Goal: Task Accomplishment & Management: Use online tool/utility

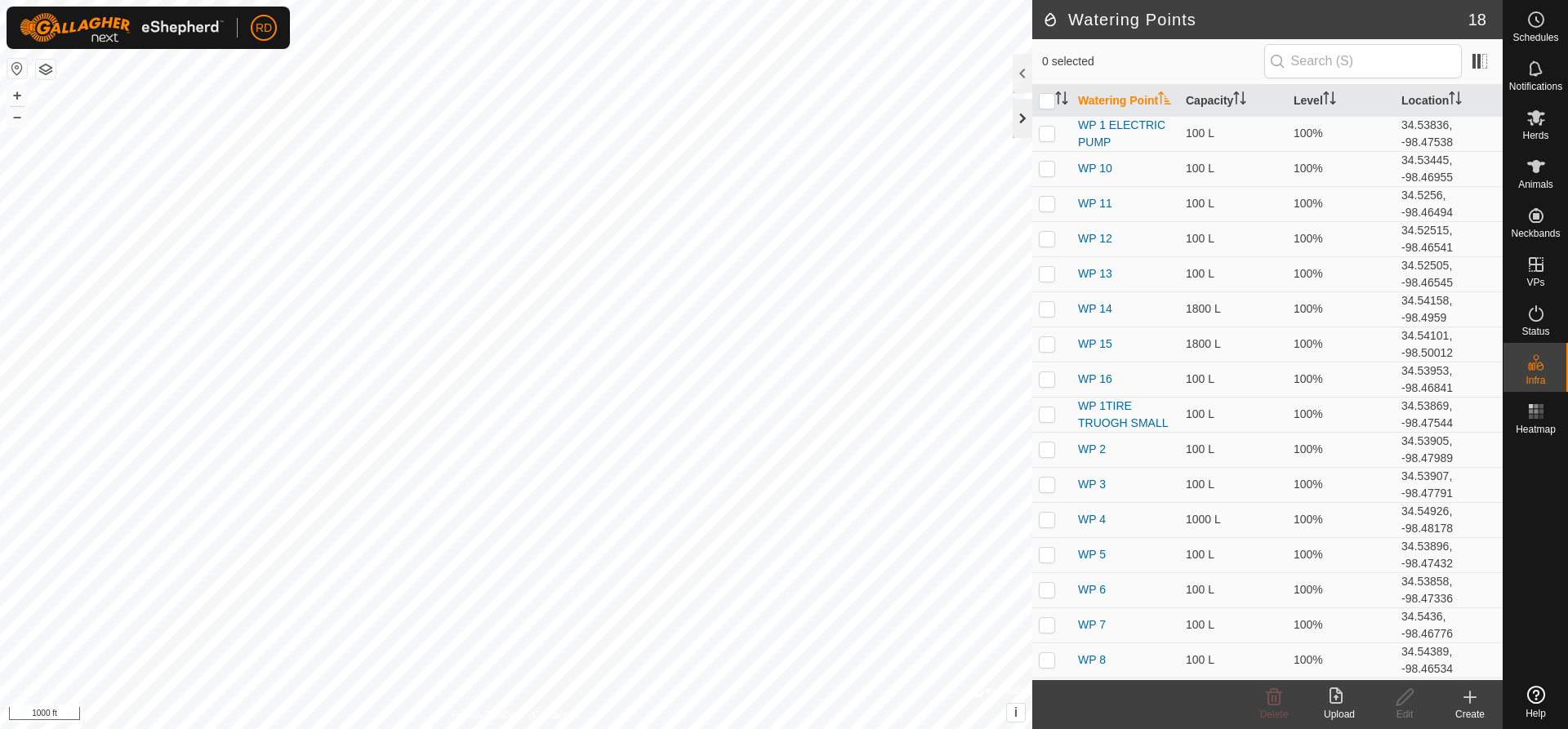
click at [1025, 116] on div at bounding box center [1022, 118] width 19 height 39
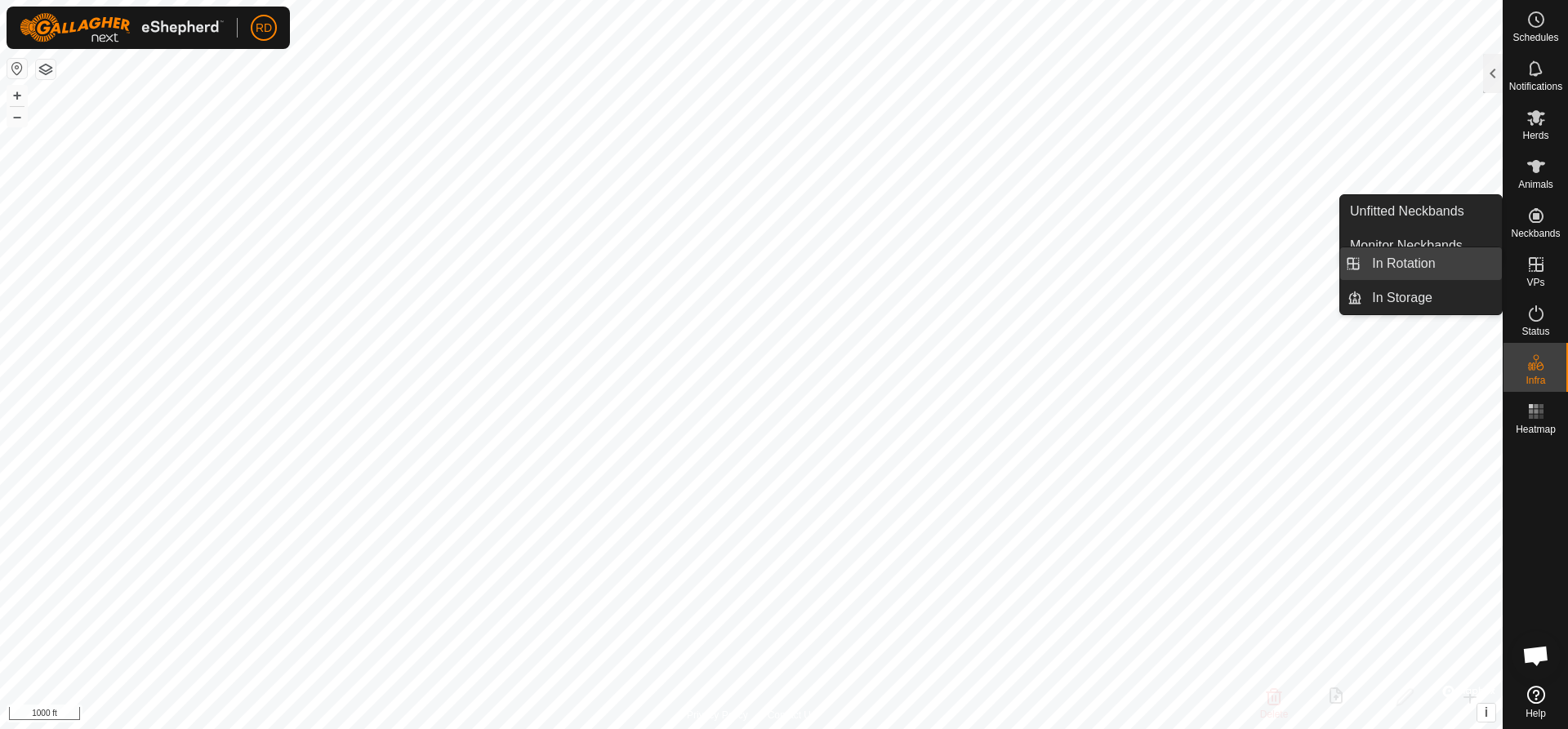
click at [1406, 257] on link "In Rotation" at bounding box center [1432, 263] width 140 height 33
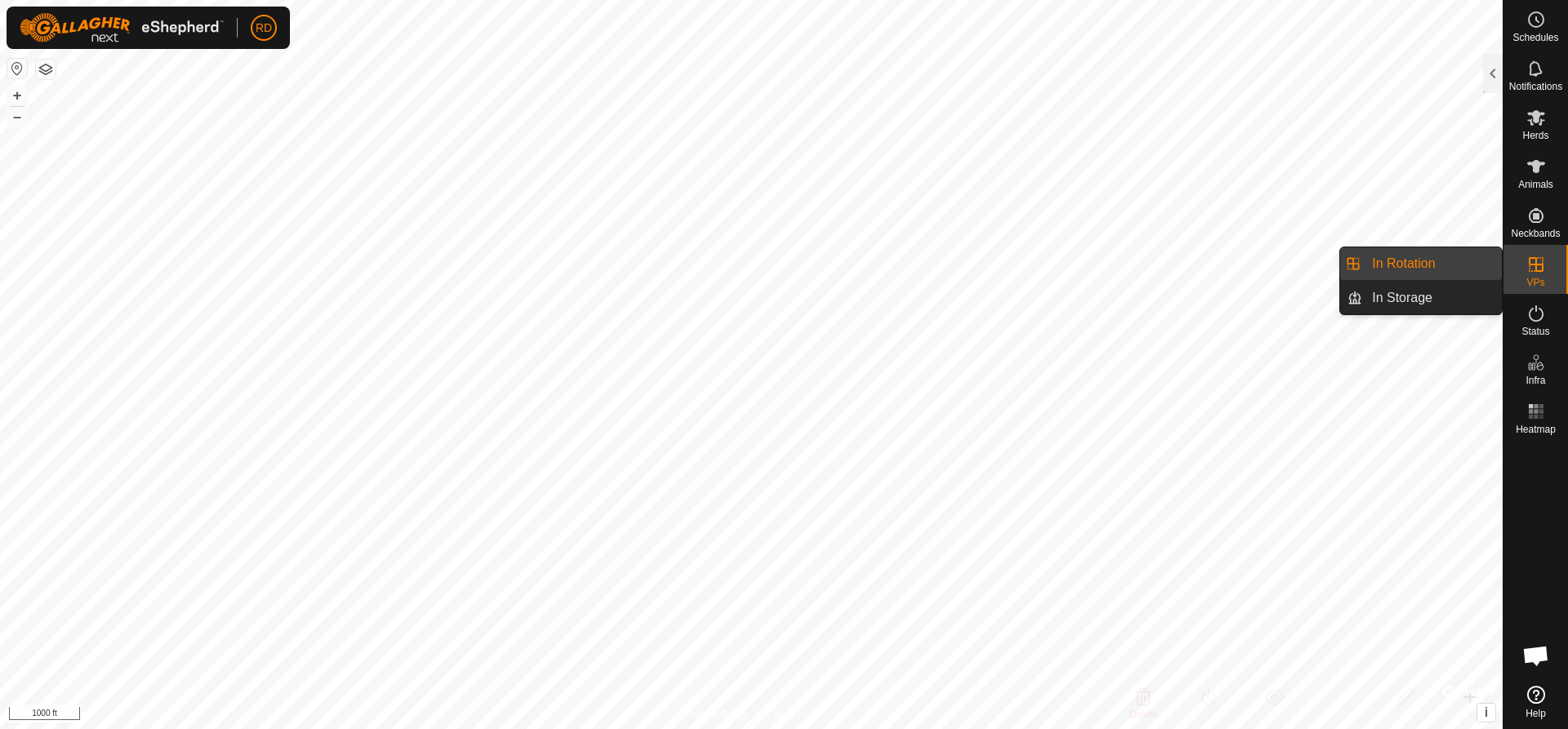
click at [1397, 260] on link "In Rotation" at bounding box center [1432, 263] width 140 height 33
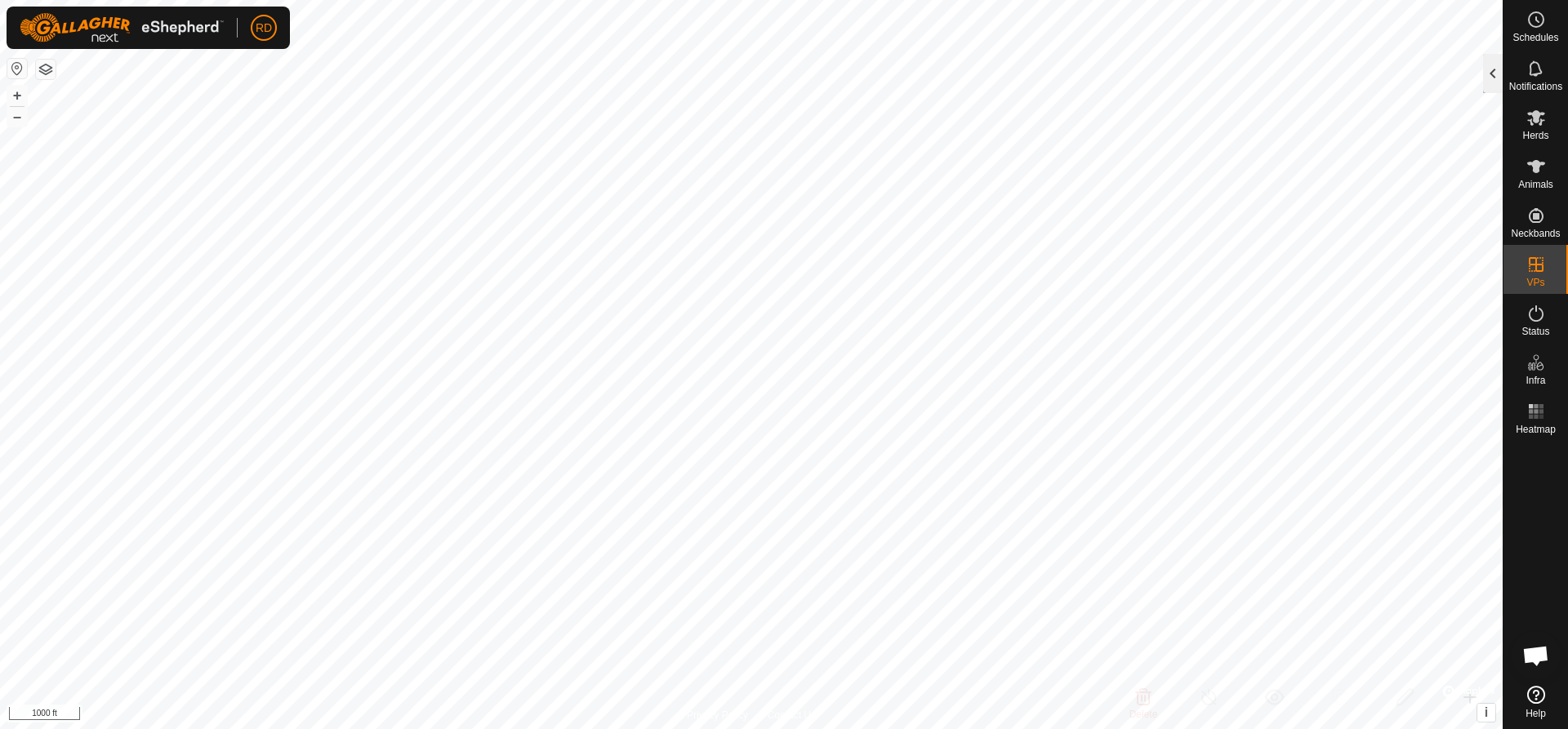
click at [1490, 60] on div at bounding box center [1493, 73] width 19 height 39
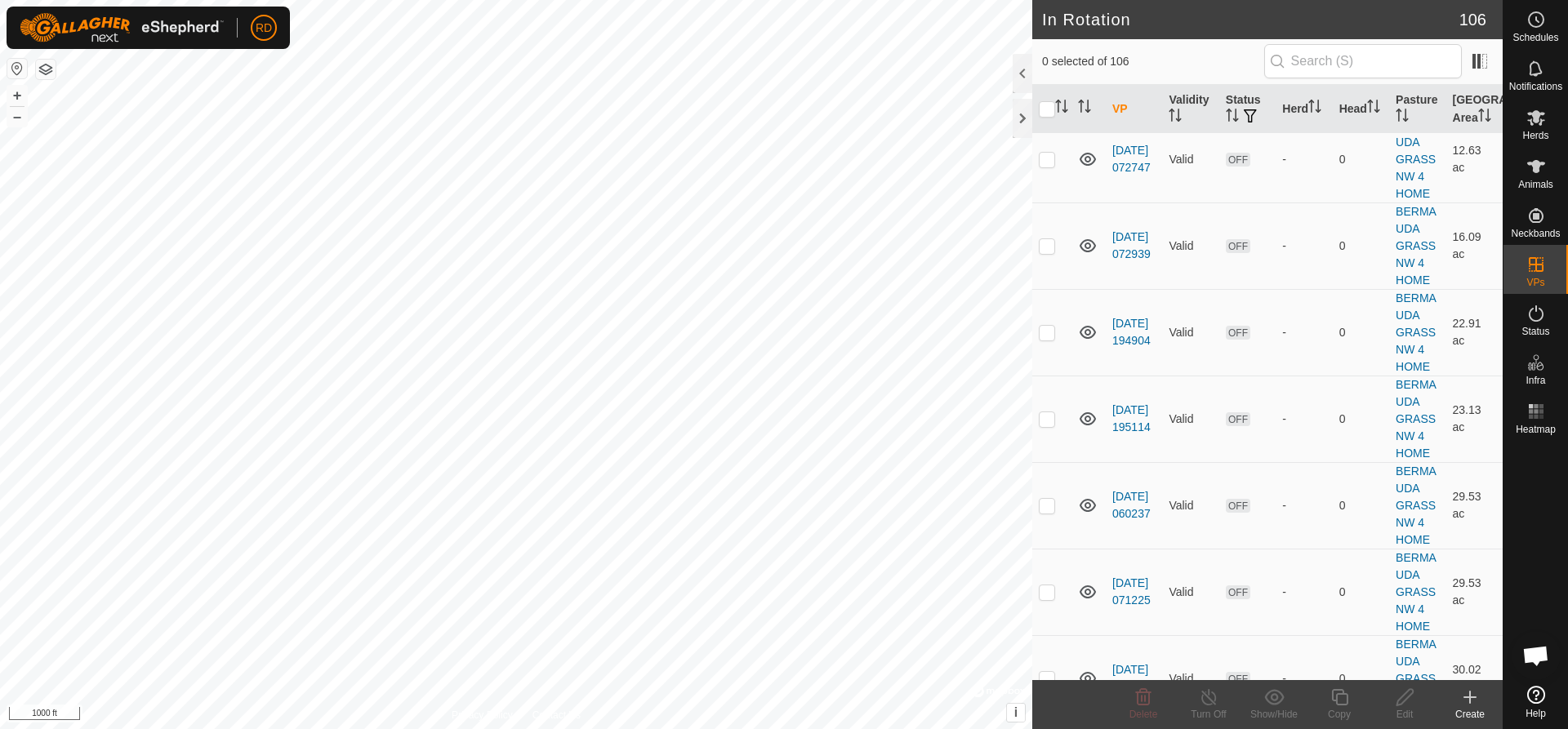
scroll to position [4870, 0]
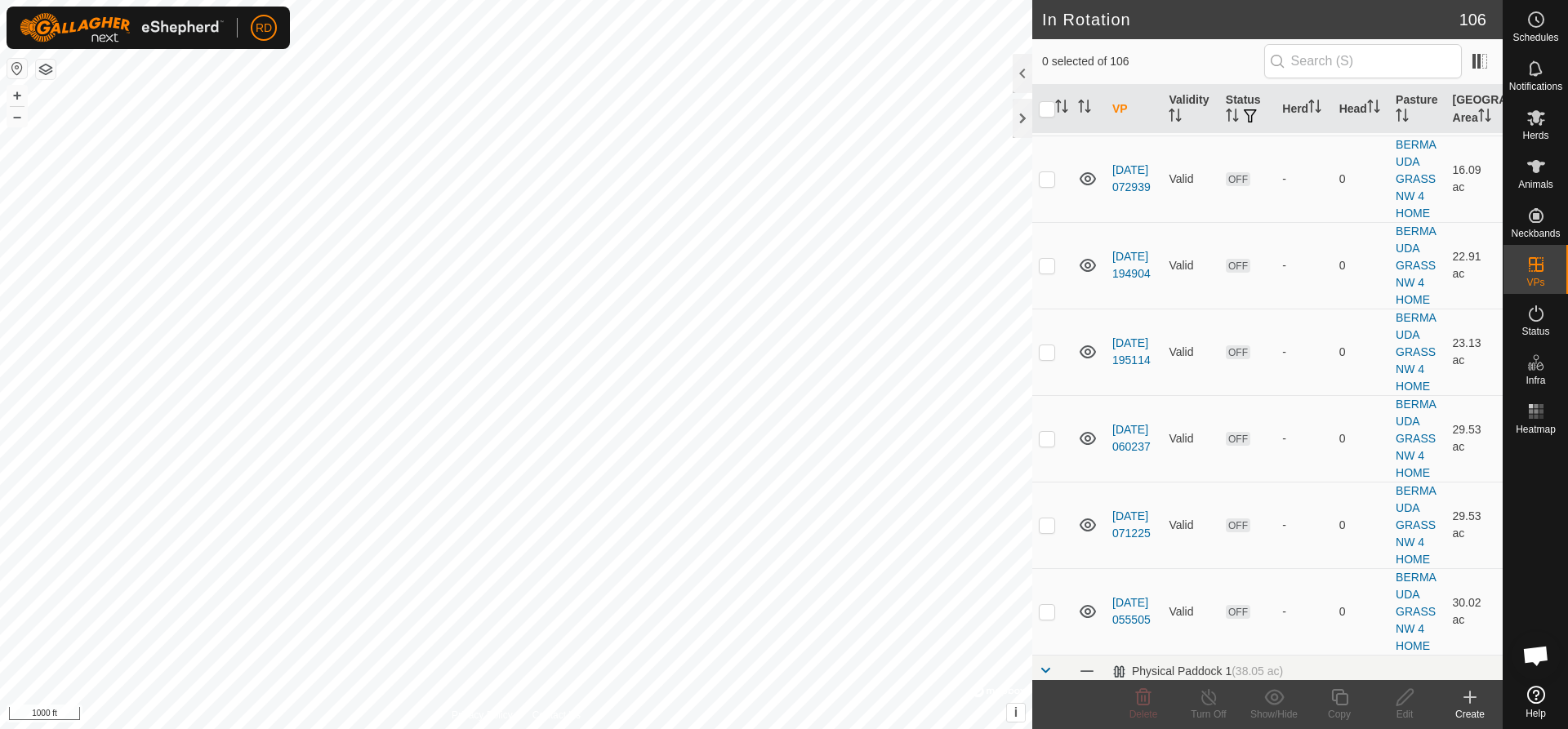
checkbox input "true"
click at [17, 93] on button "+" at bounding box center [17, 95] width 19 height 19
click at [18, 93] on button "+" at bounding box center [17, 95] width 19 height 19
click at [1139, 61] on div "In Rotation 106 1 selected of 106 VP Validity Status Herd Head Pasture Grazing …" at bounding box center [751, 364] width 1503 height 729
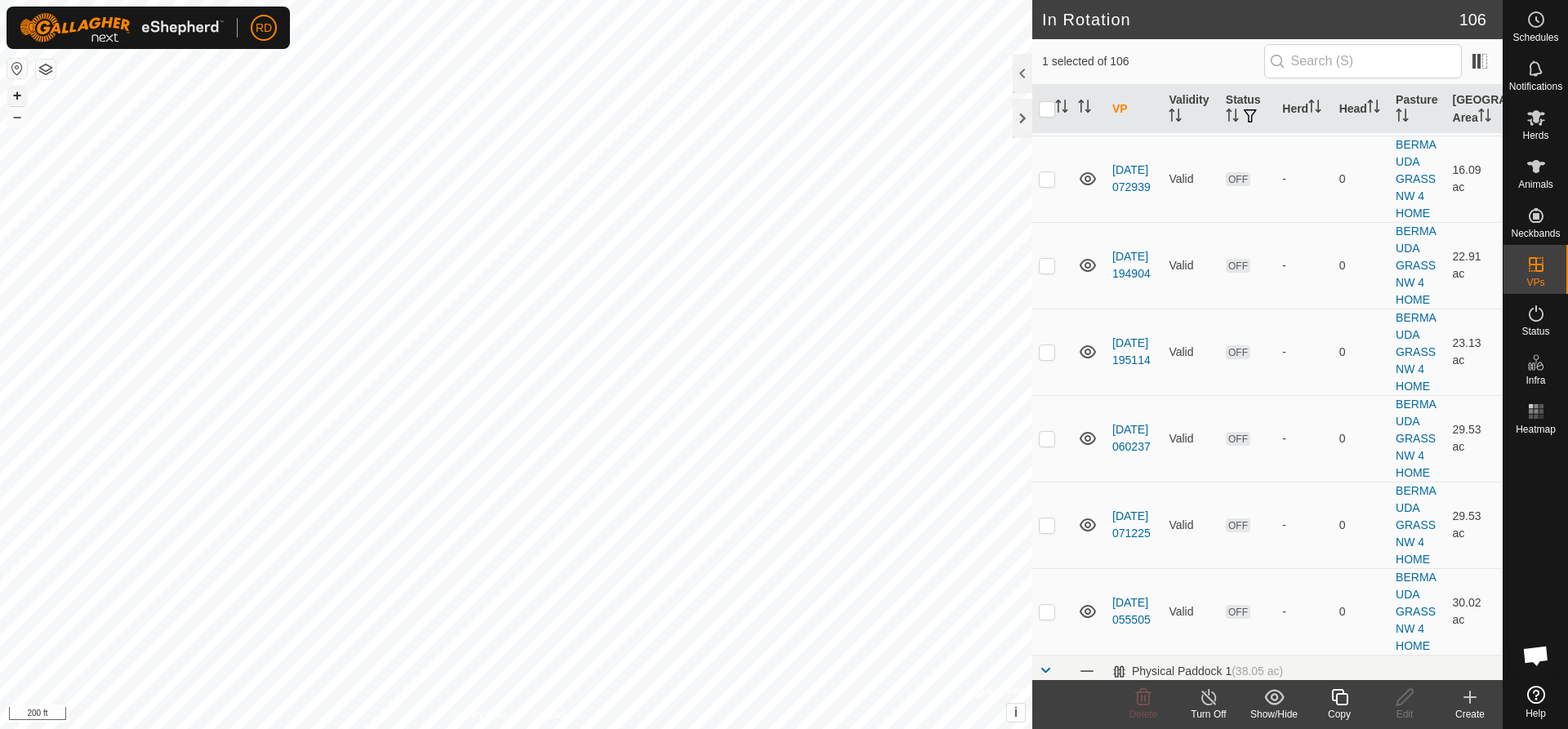
click at [21, 94] on button "+" at bounding box center [17, 95] width 19 height 19
click at [1340, 698] on icon at bounding box center [1340, 696] width 20 height 19
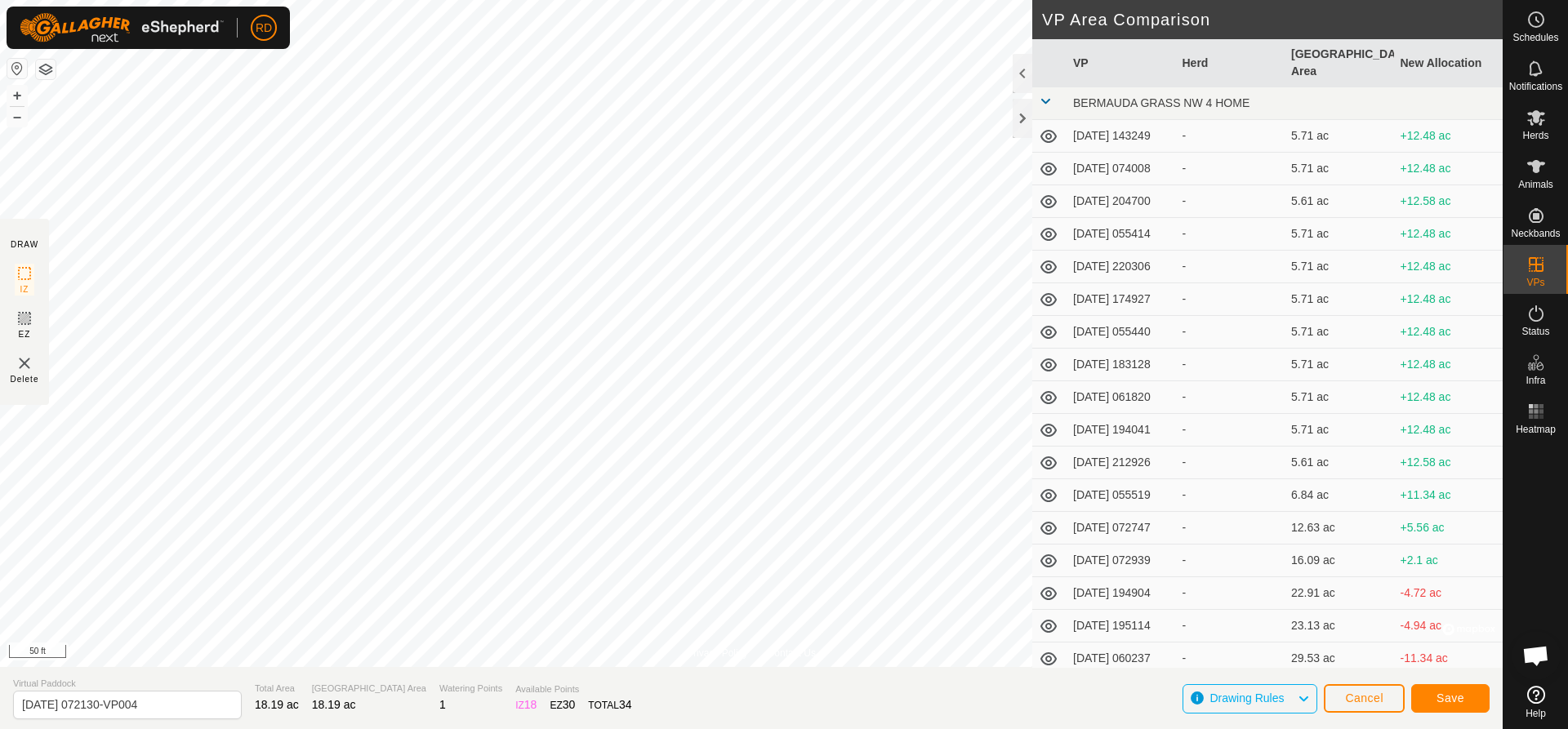
click at [517, 0] on html "RD Schedules Notifications Herds Animals Neckbands VPs Status Infra Heatmap Hel…" at bounding box center [784, 364] width 1568 height 729
click at [1453, 696] on span "Save" at bounding box center [1450, 698] width 28 height 13
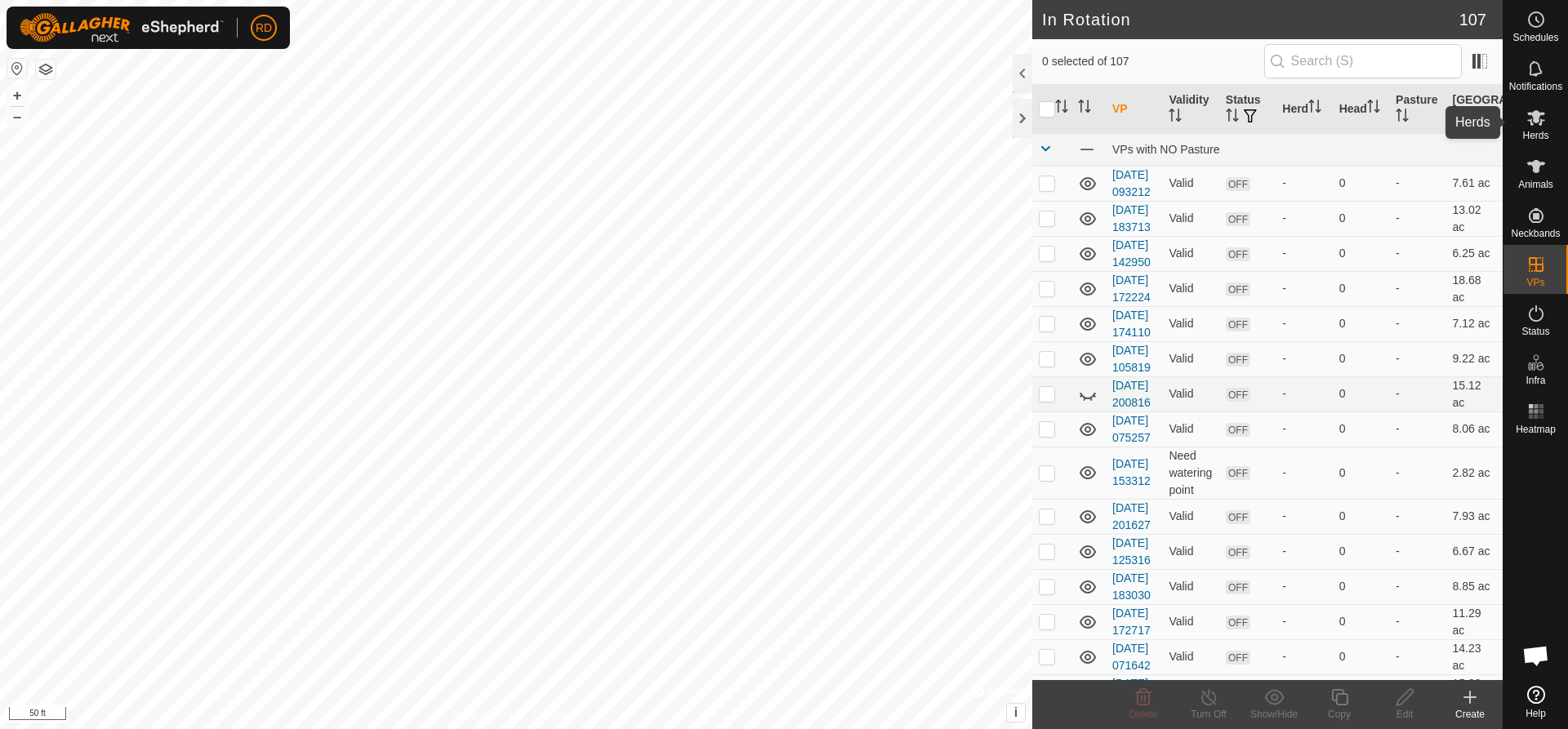
click at [1547, 123] on es-mob-svg-icon at bounding box center [1536, 117] width 29 height 26
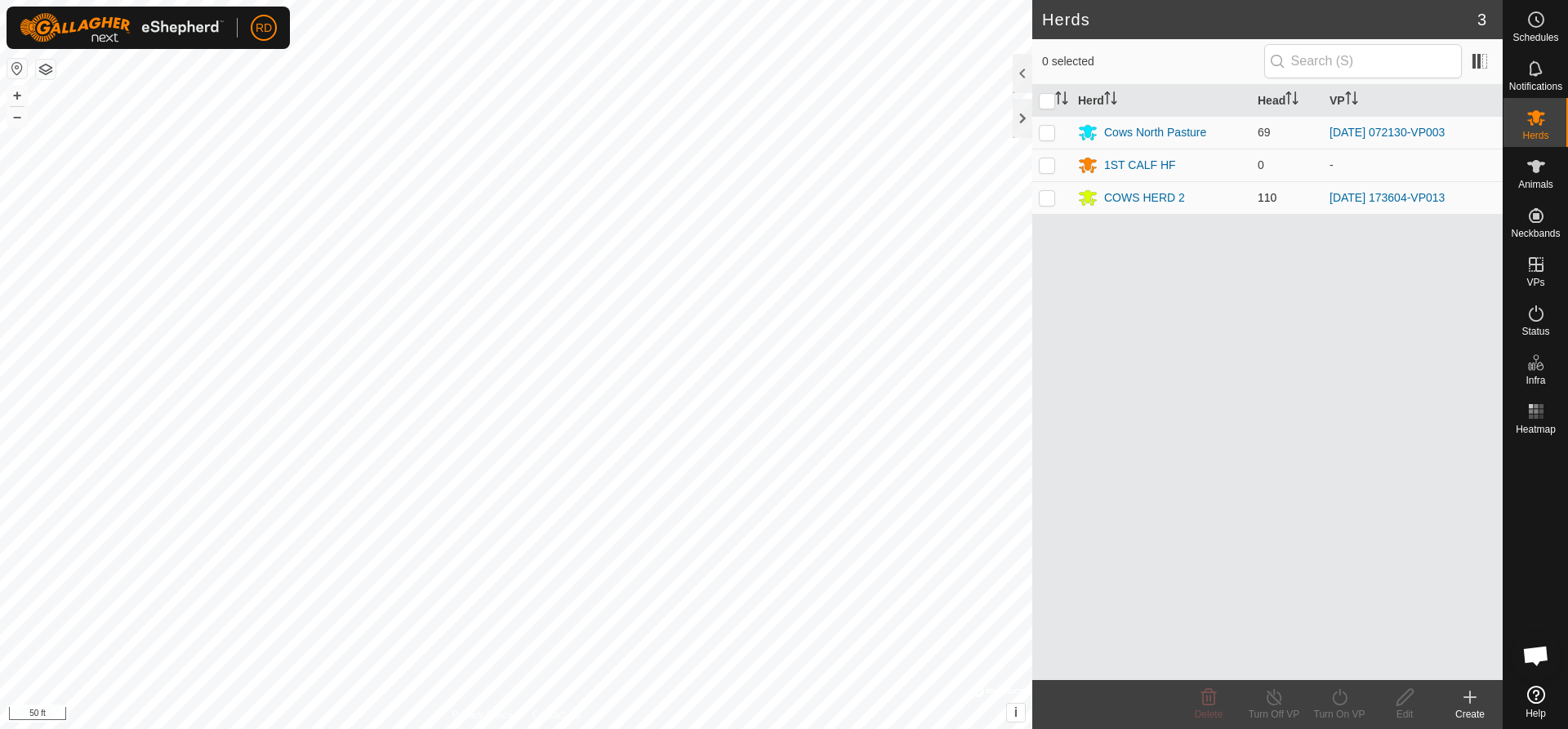
click at [1050, 201] on p-checkbox at bounding box center [1047, 198] width 17 height 13
click at [1050, 197] on p-checkbox at bounding box center [1047, 198] width 17 height 13
checkbox input "false"
click at [1050, 134] on p-checkbox at bounding box center [1047, 132] width 17 height 13
checkbox input "true"
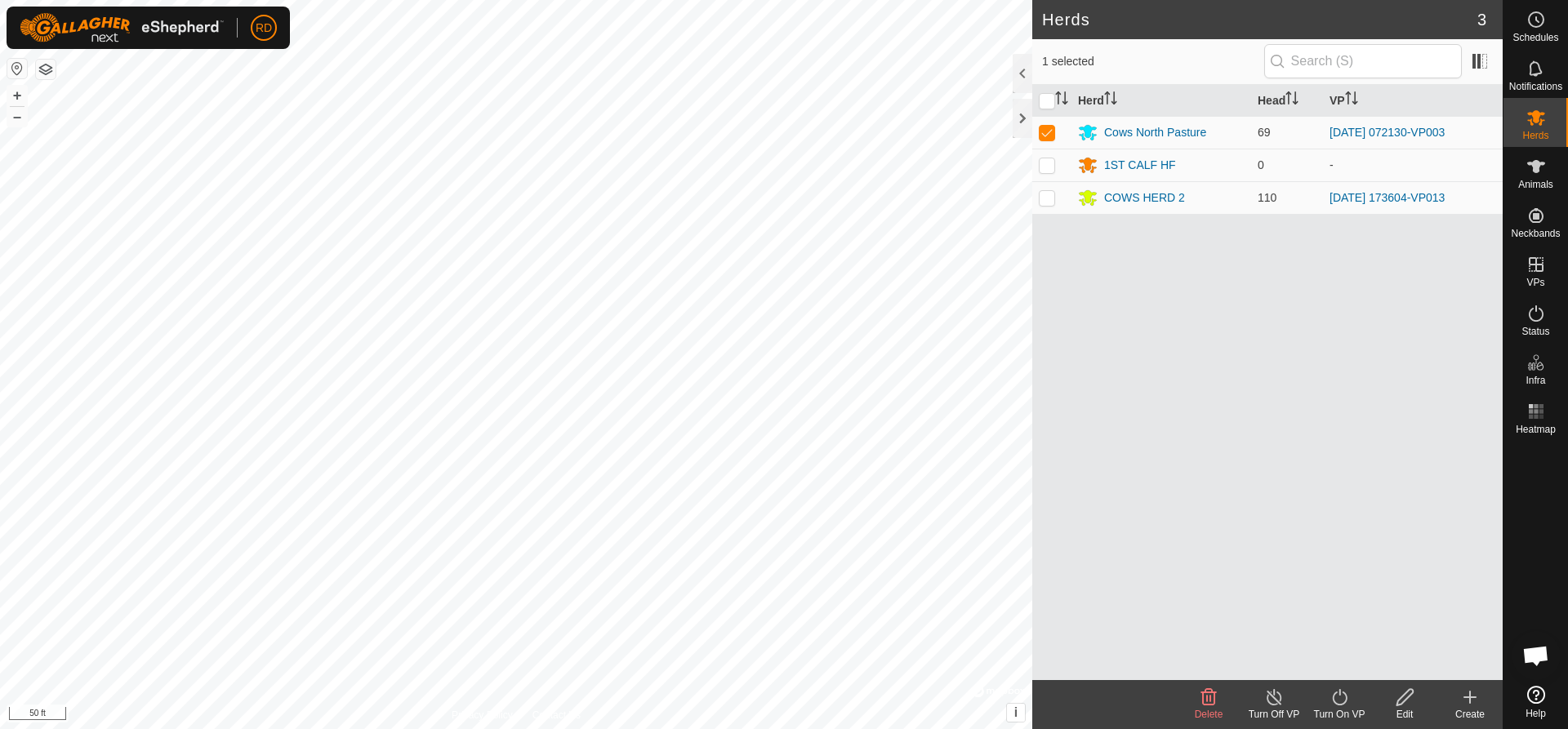
click at [1343, 702] on icon at bounding box center [1340, 696] width 20 height 19
click at [1334, 666] on link "Now" at bounding box center [1388, 661] width 161 height 33
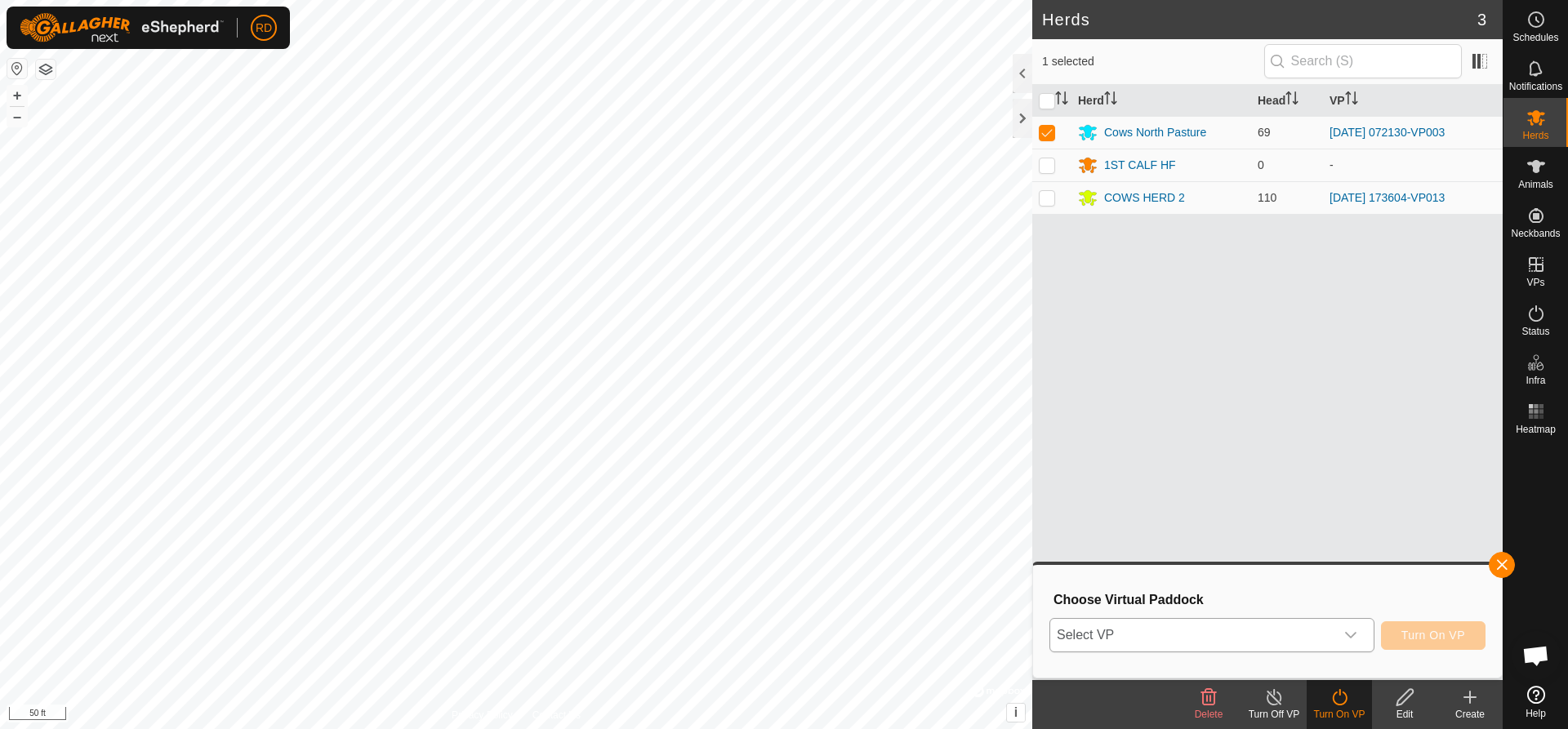
click at [1347, 633] on icon "dropdown trigger" at bounding box center [1351, 635] width 13 height 13
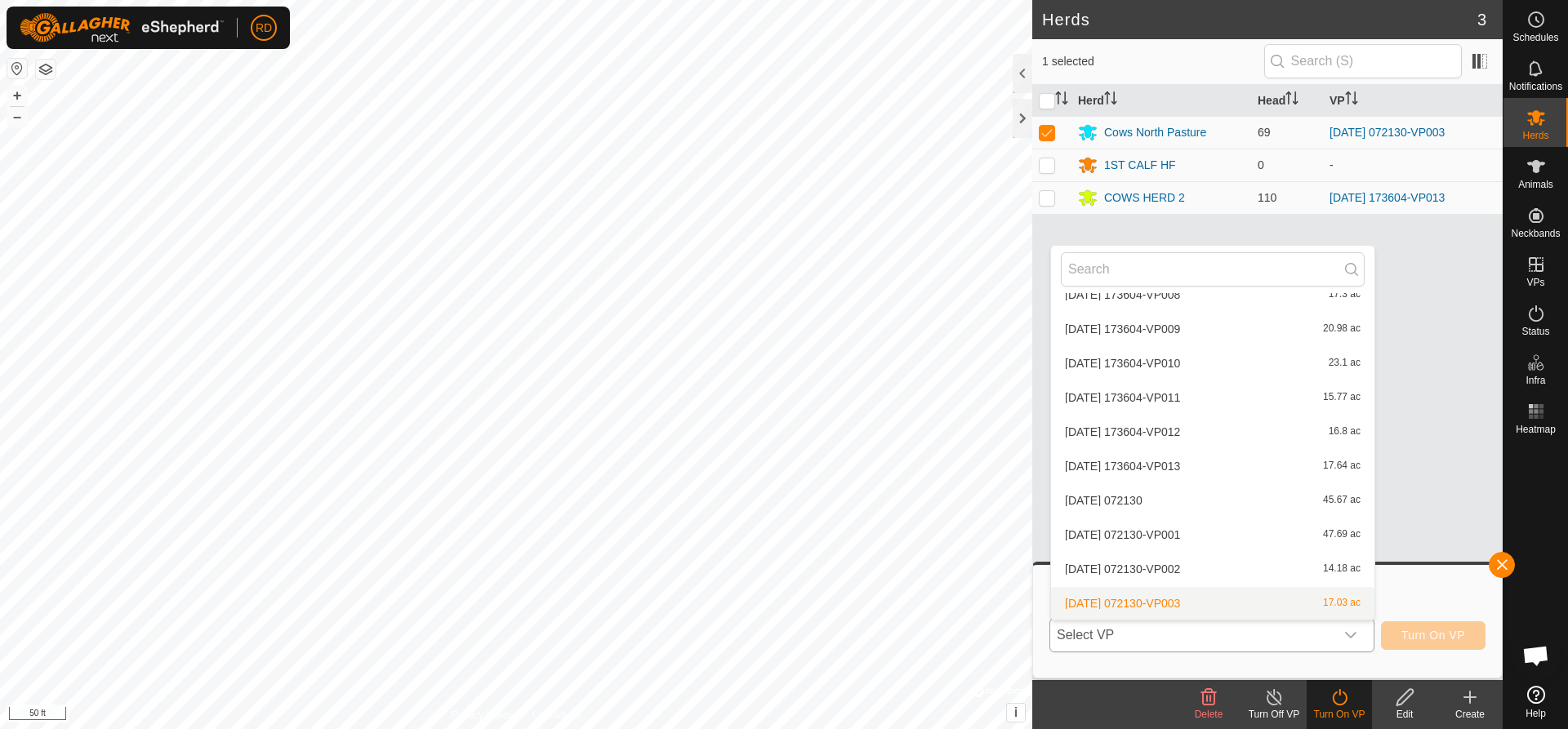
scroll to position [2419, 0]
click at [1337, 703] on icon at bounding box center [1340, 696] width 20 height 19
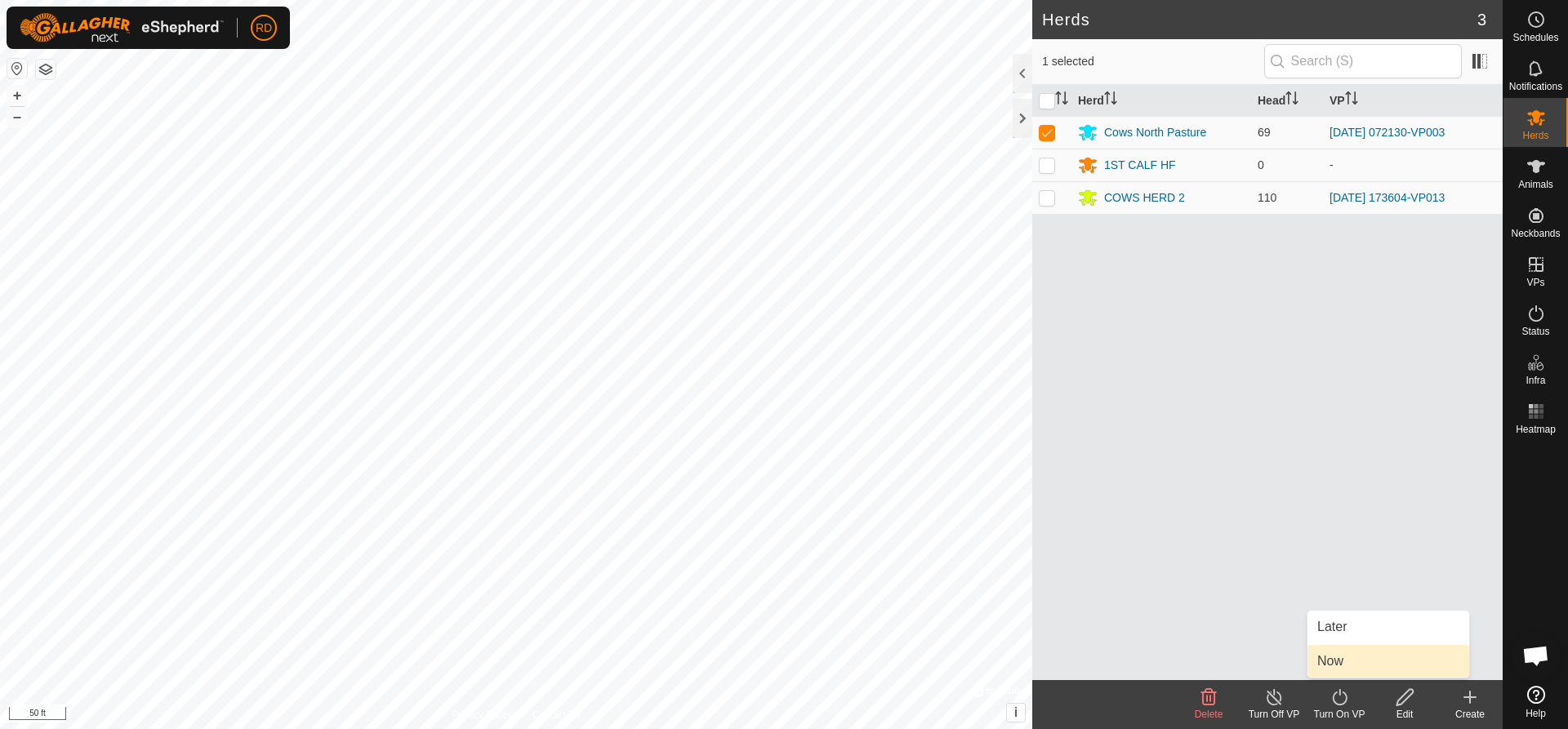
click at [1337, 657] on link "Now" at bounding box center [1388, 661] width 161 height 33
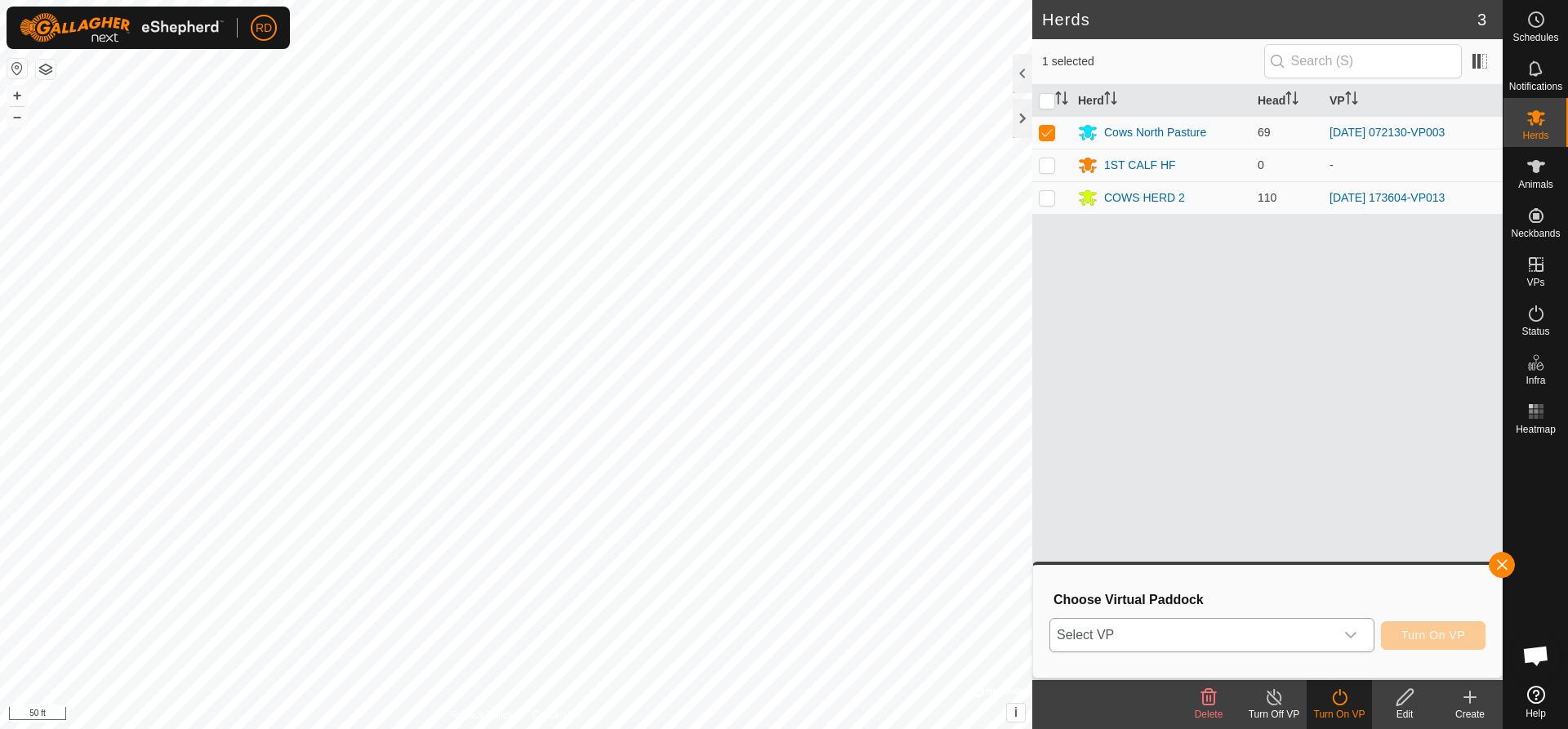
click at [1356, 635] on icon "dropdown trigger" at bounding box center [1351, 635] width 13 height 13
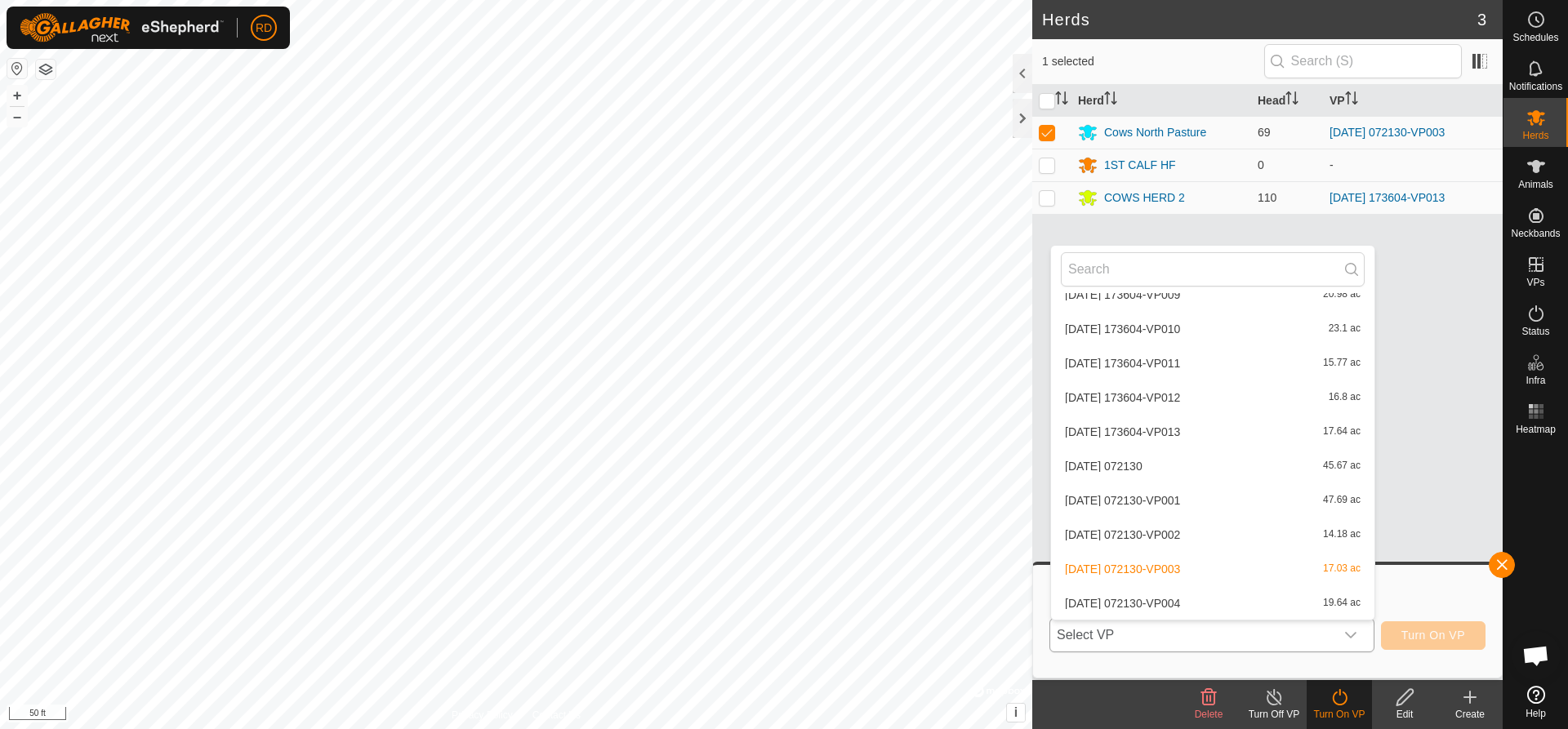
click at [1206, 602] on li "[DATE] 072130-VP004 19.64 ac" at bounding box center [1213, 603] width 324 height 33
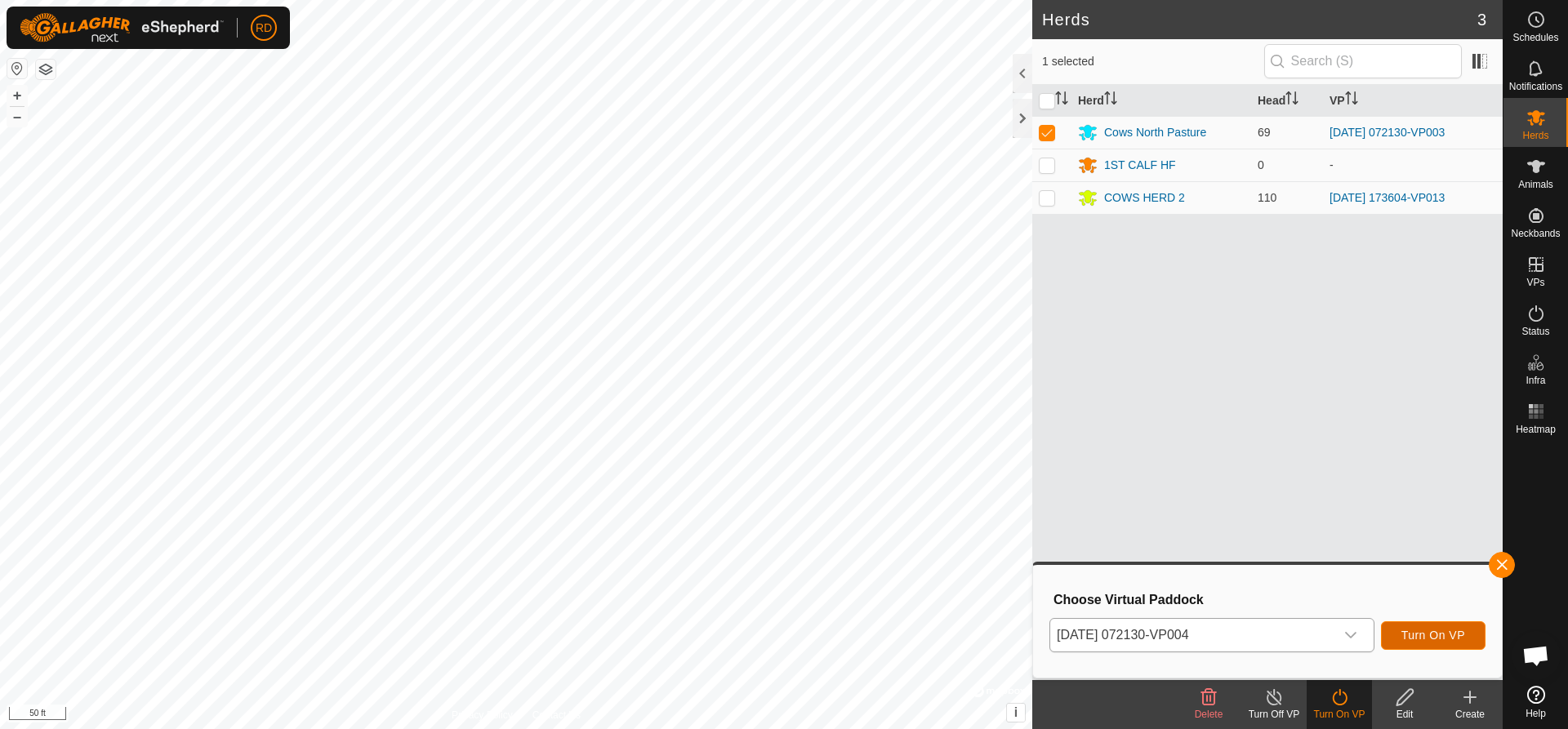
click at [1440, 634] on span "Turn On VP" at bounding box center [1433, 635] width 64 height 13
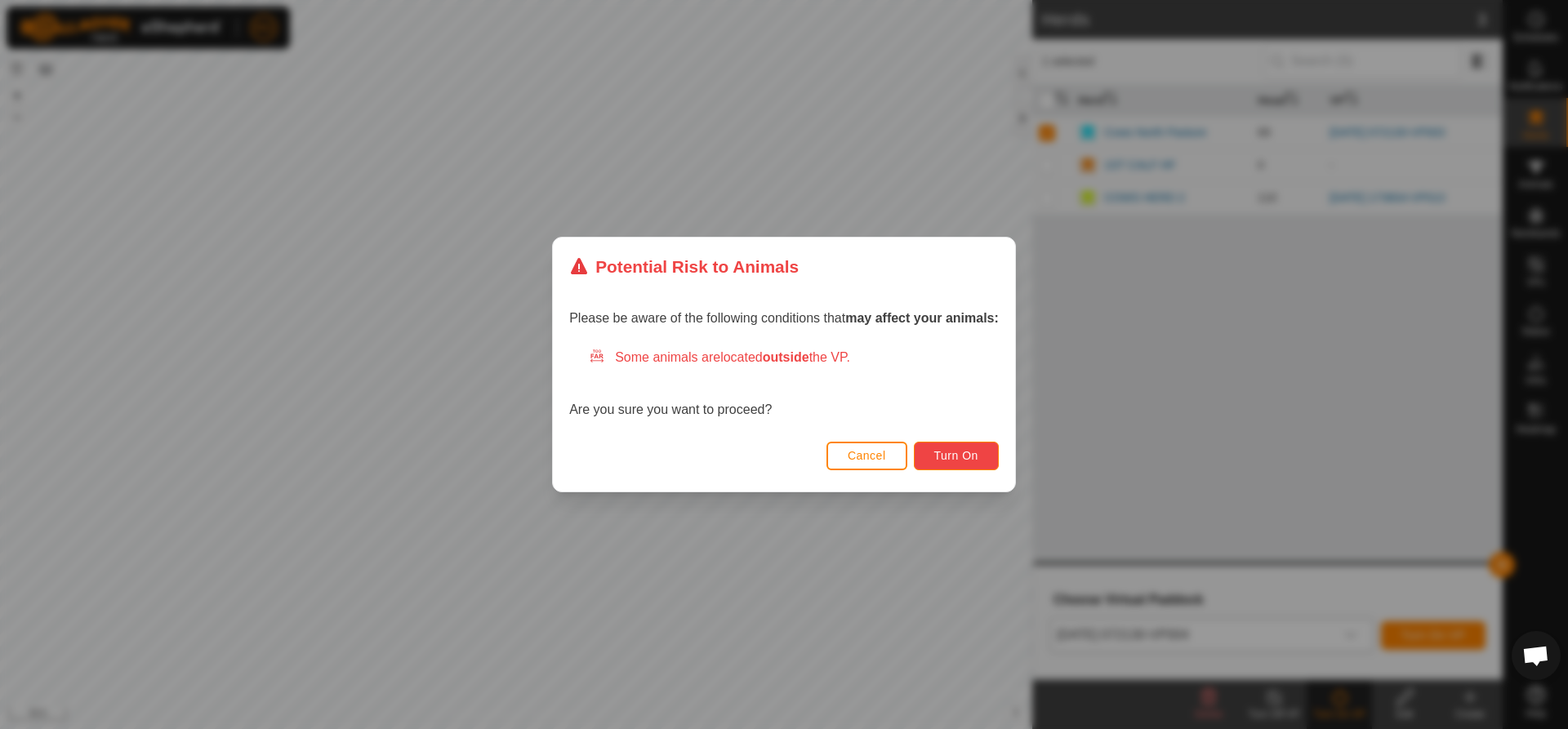
click at [965, 459] on span "Turn On" at bounding box center [956, 456] width 44 height 13
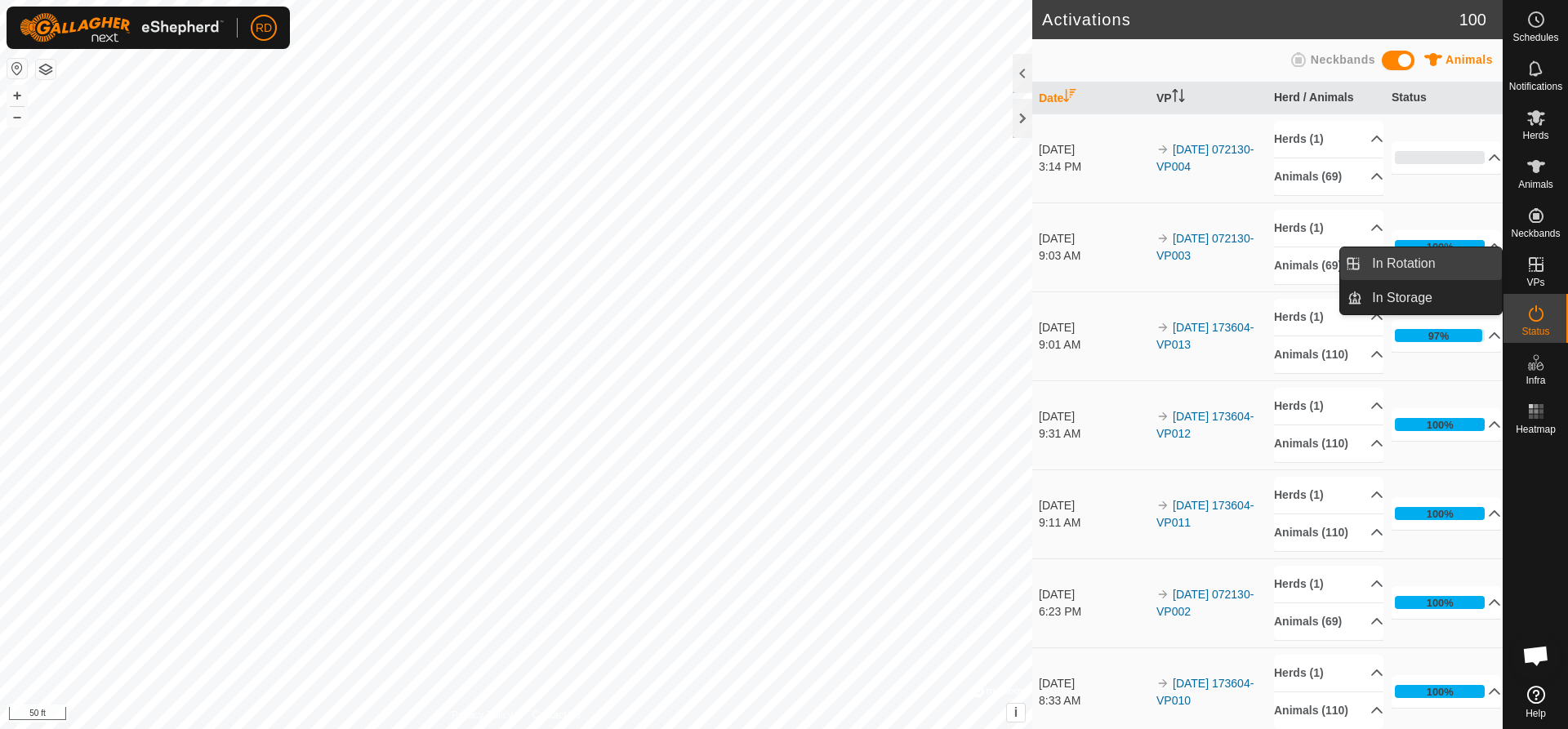
click at [1405, 262] on link "In Rotation" at bounding box center [1432, 263] width 140 height 33
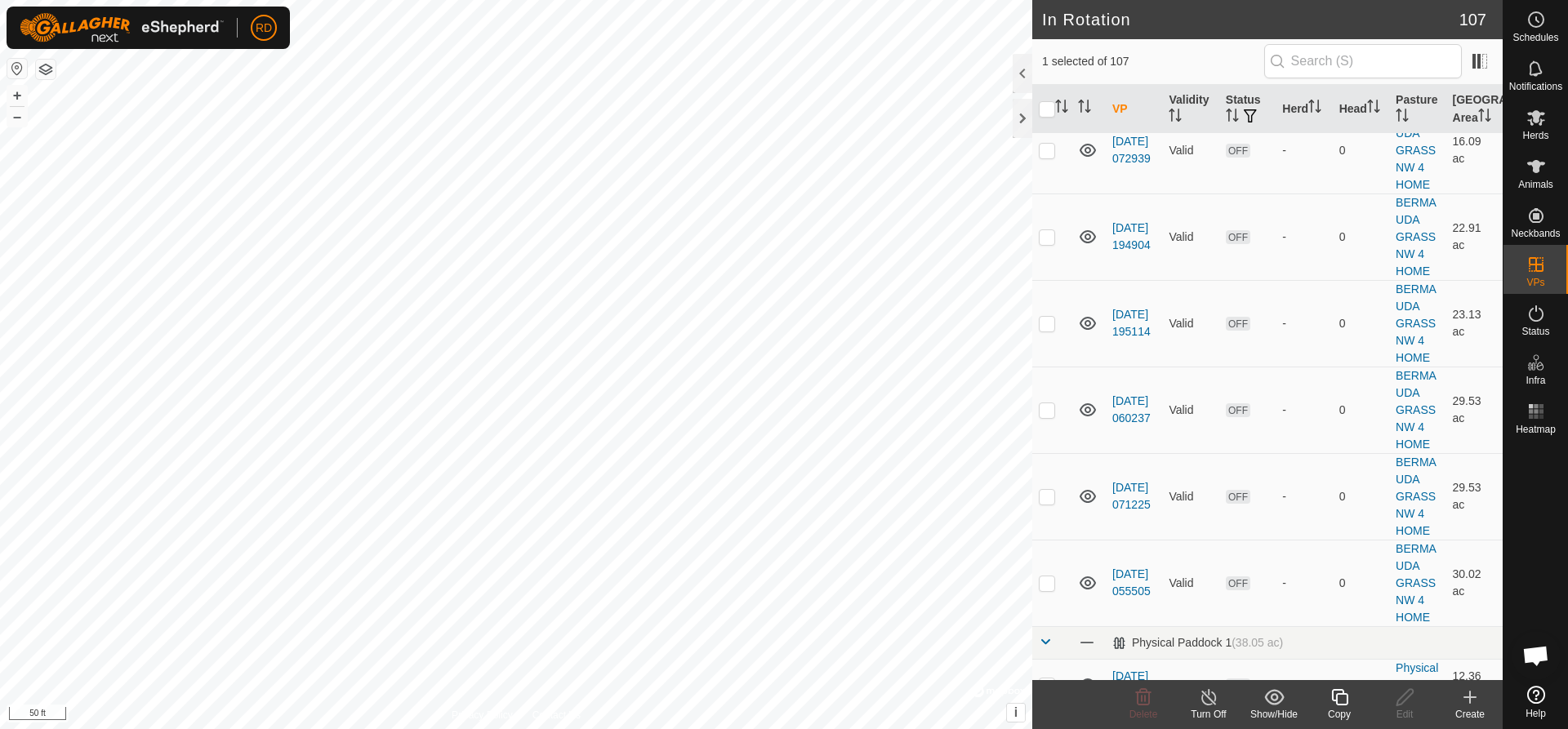
scroll to position [4973, 0]
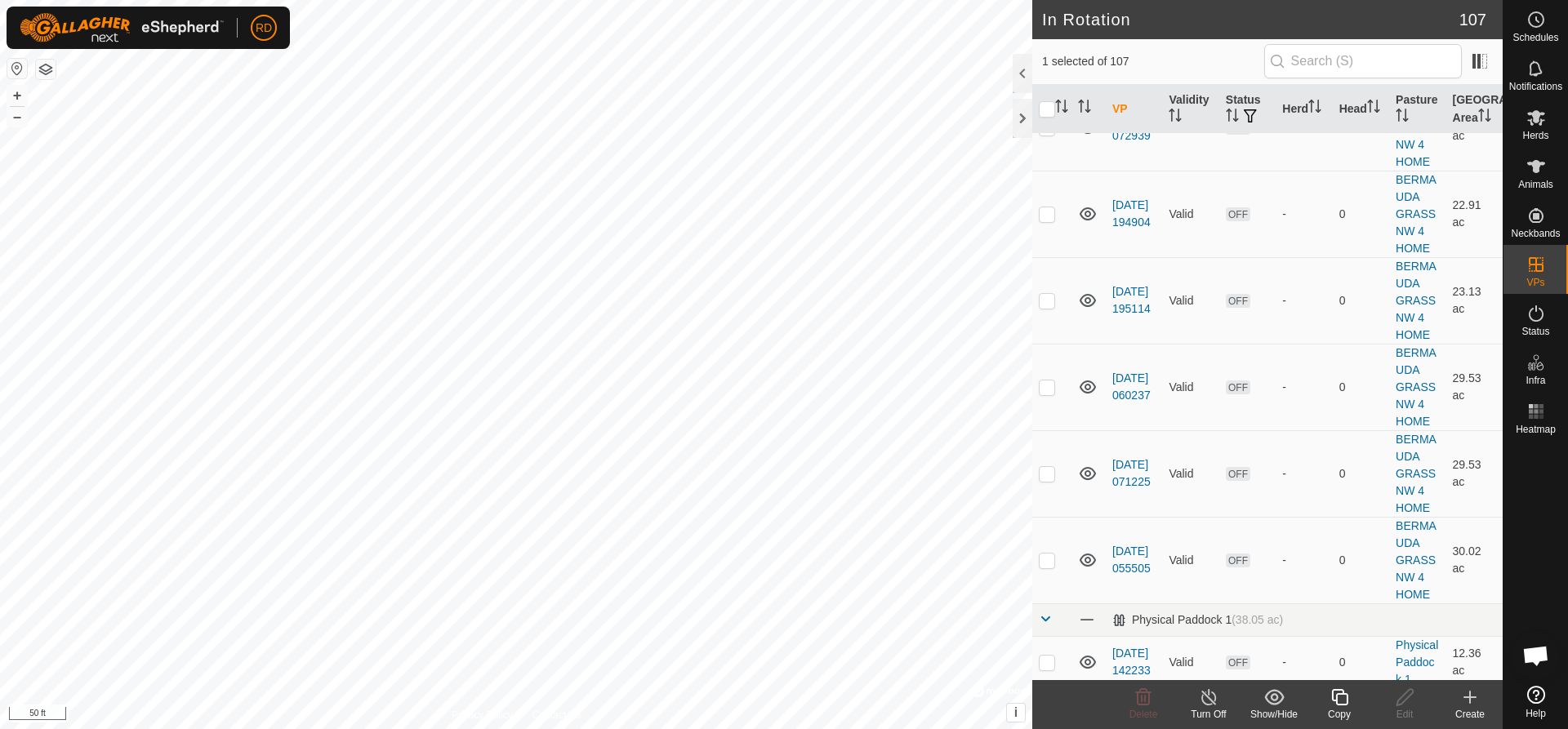
checkbox input "false"
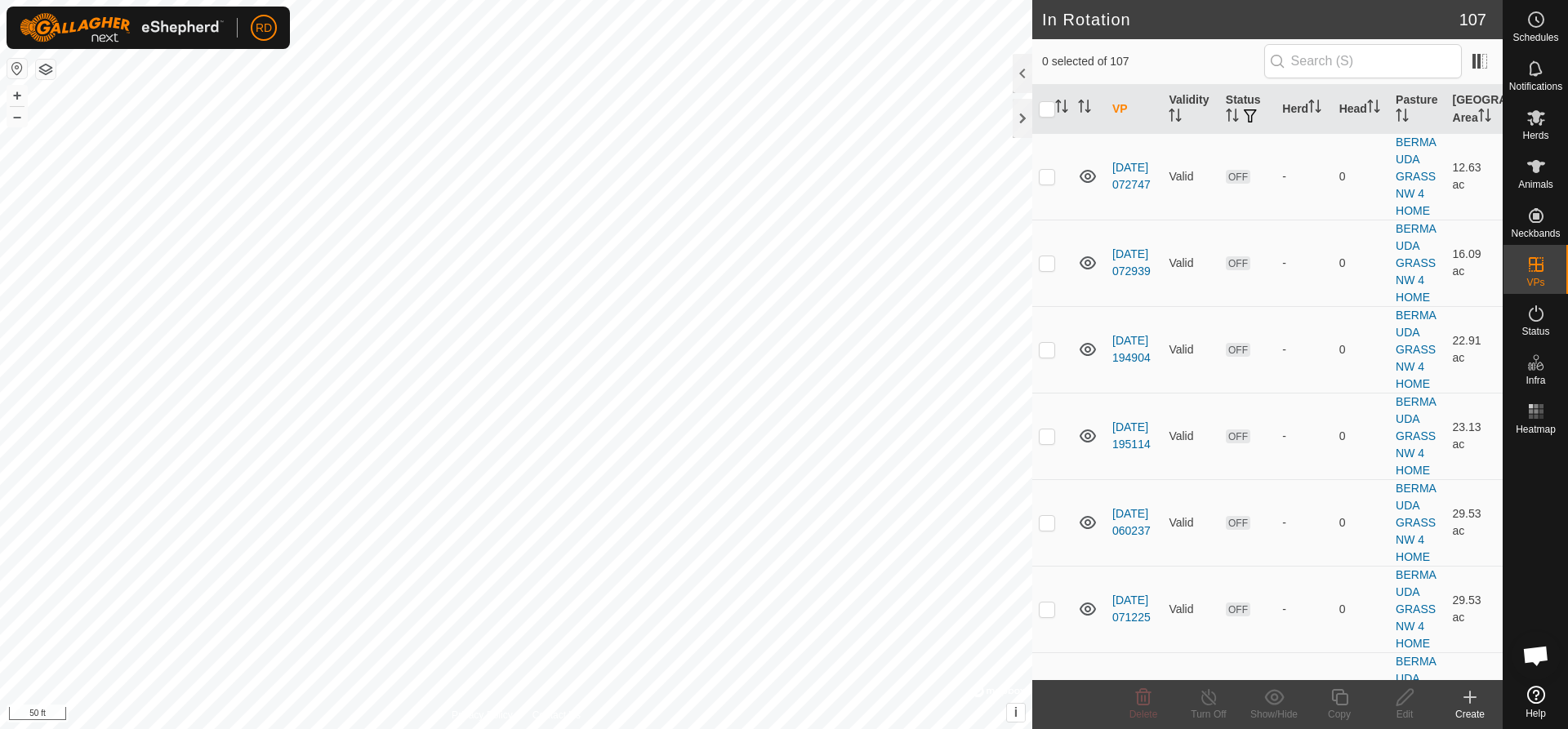
scroll to position [4804, 0]
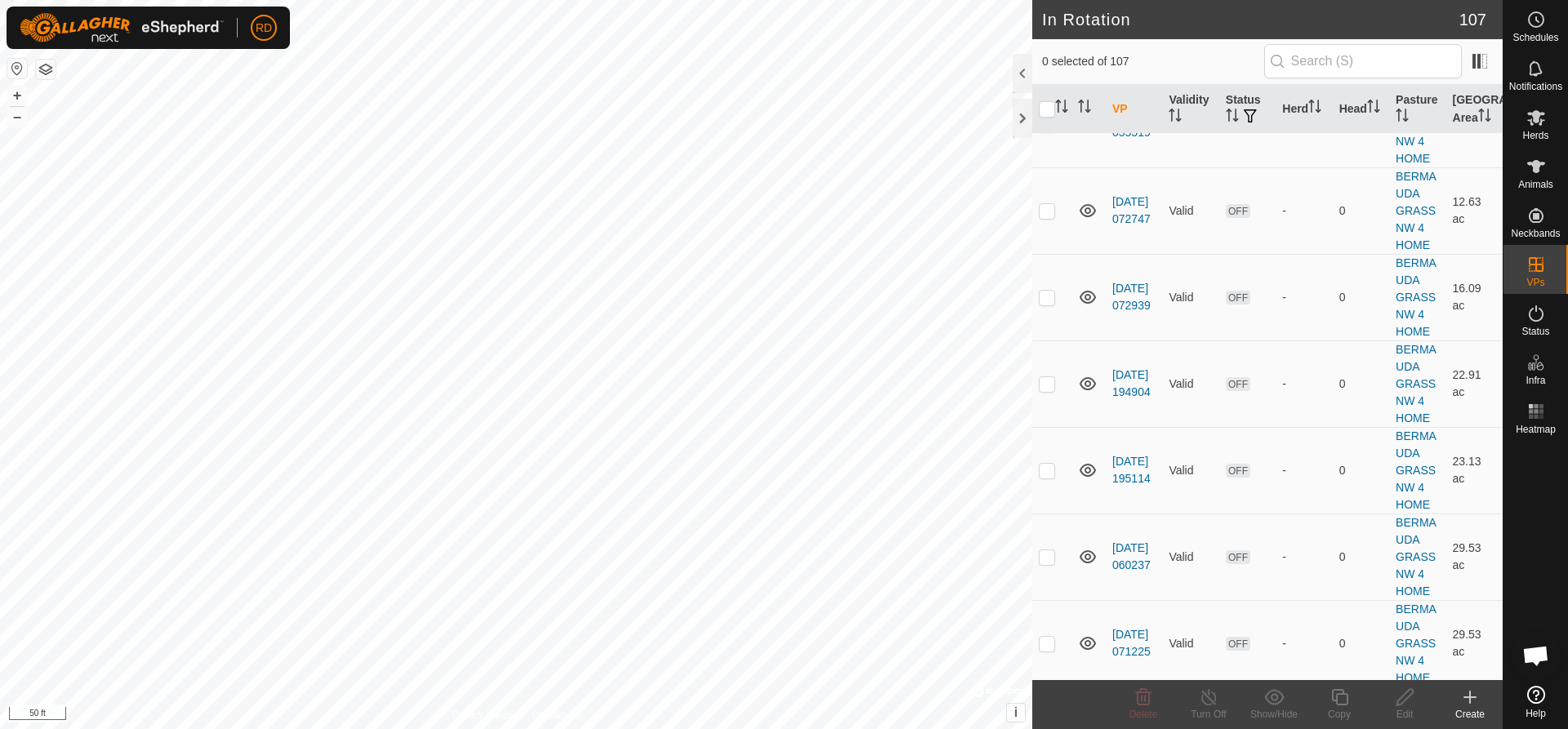
click at [15, 118] on button "–" at bounding box center [17, 116] width 19 height 19
click at [16, 118] on button "–" at bounding box center [17, 116] width 19 height 19
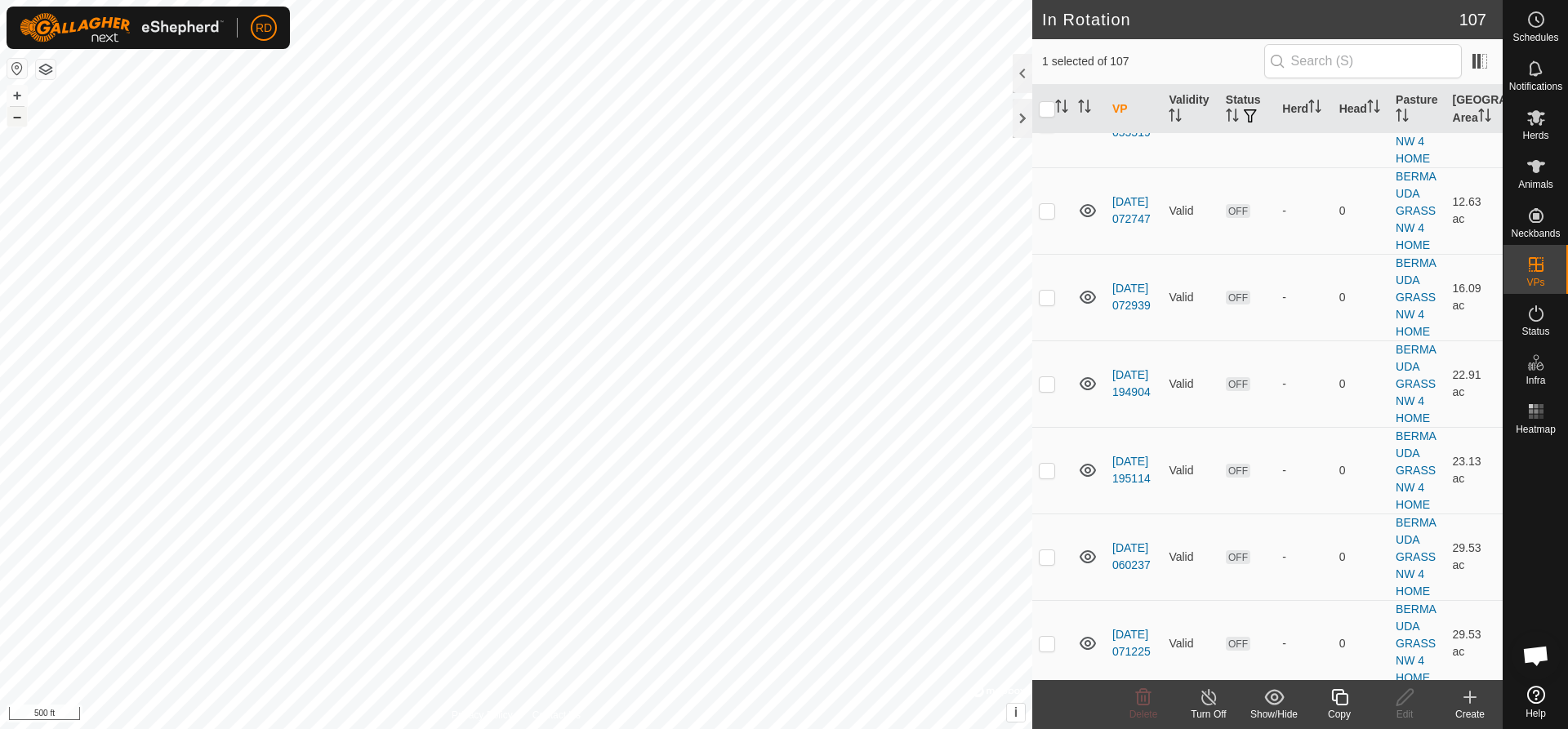
click at [16, 118] on button "–" at bounding box center [17, 116] width 19 height 19
click at [16, 94] on button "+" at bounding box center [17, 95] width 19 height 19
click at [9, 96] on button "+" at bounding box center [17, 95] width 19 height 19
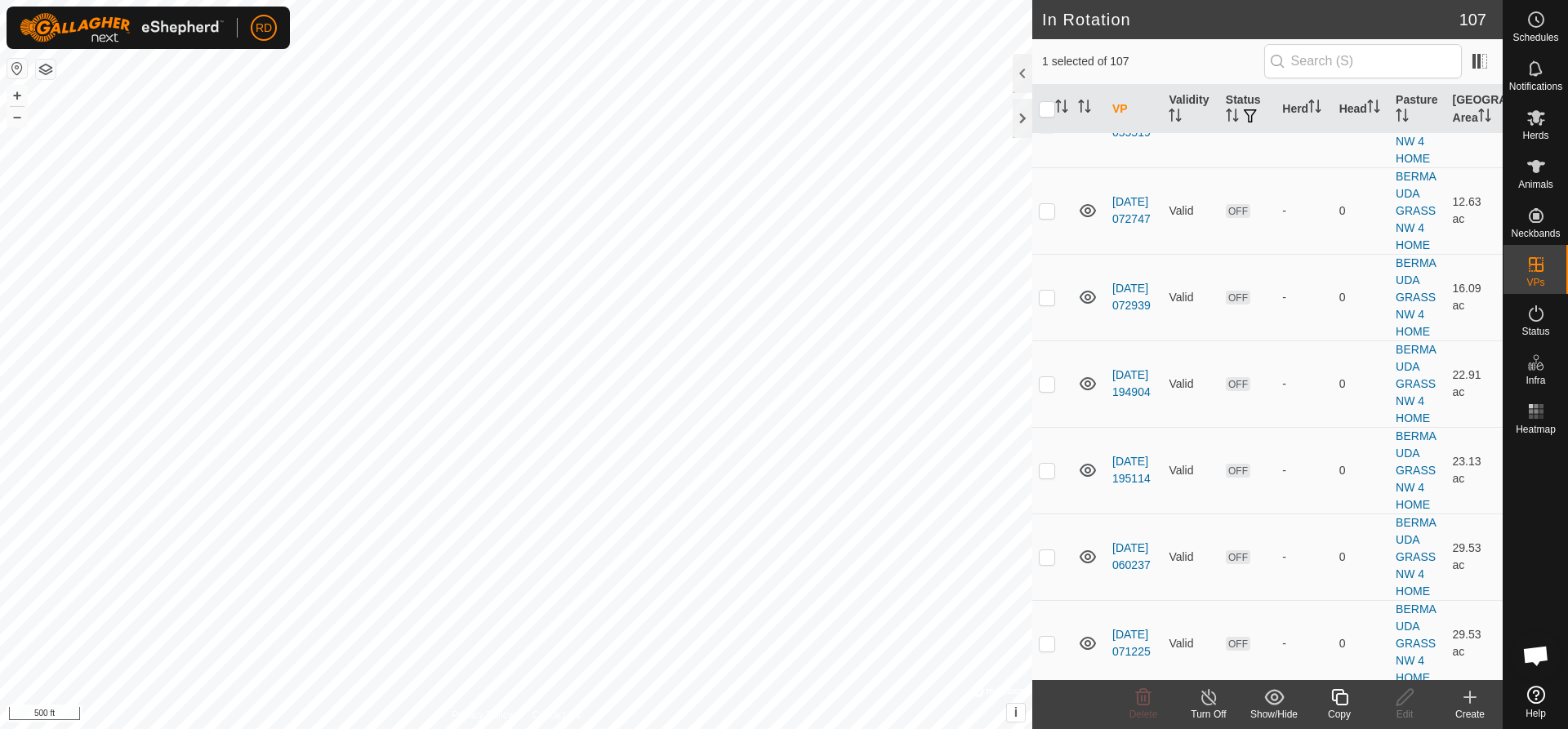
click at [1040, 574] on div "In Rotation 107 1 selected of 107 VP Validity Status Herd Head Pasture Grazing …" at bounding box center [751, 364] width 1503 height 729
click at [18, 94] on button "+" at bounding box center [17, 95] width 19 height 19
click at [11, 114] on button "–" at bounding box center [17, 116] width 19 height 19
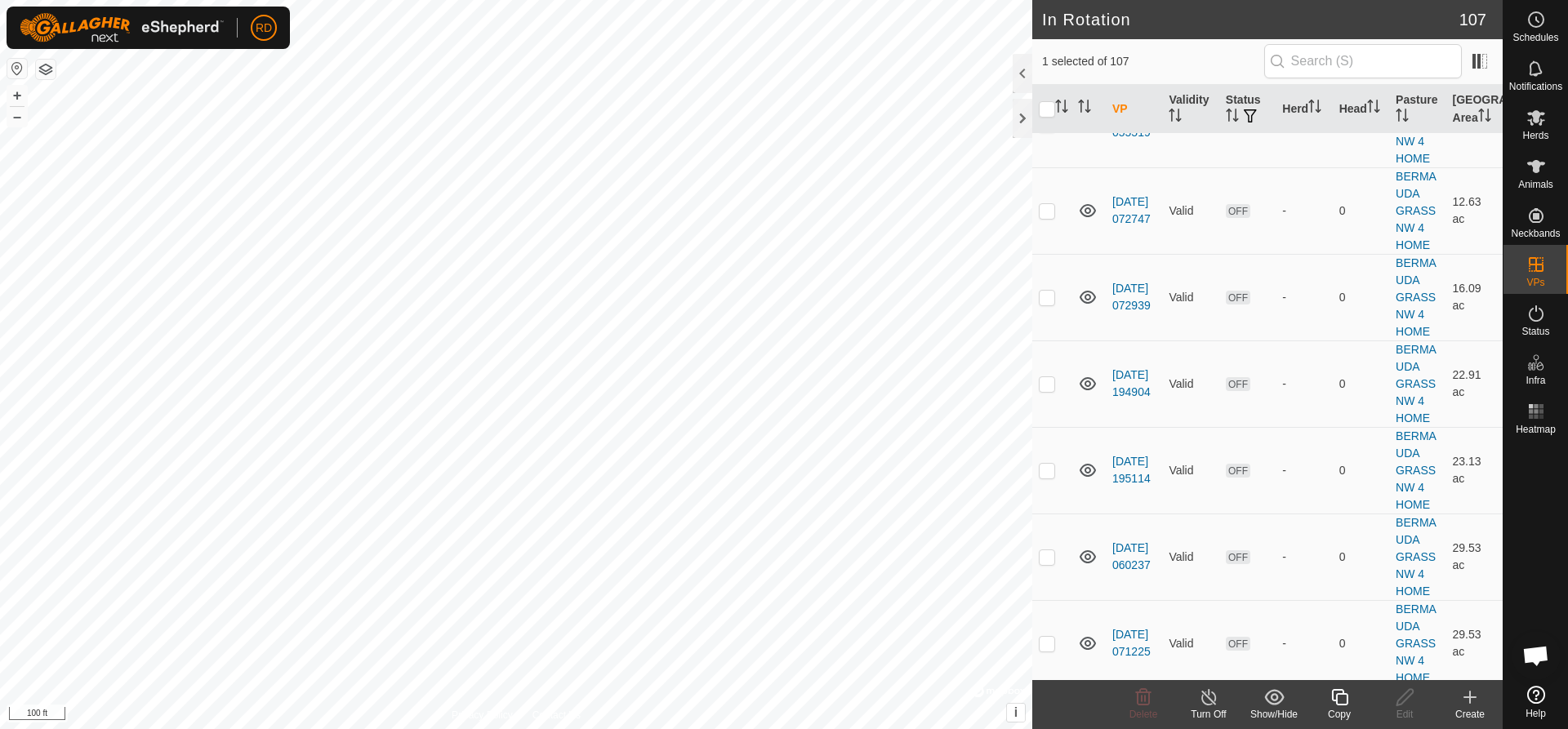
checkbox input "false"
click at [1472, 707] on div "Create" at bounding box center [1470, 705] width 65 height 49
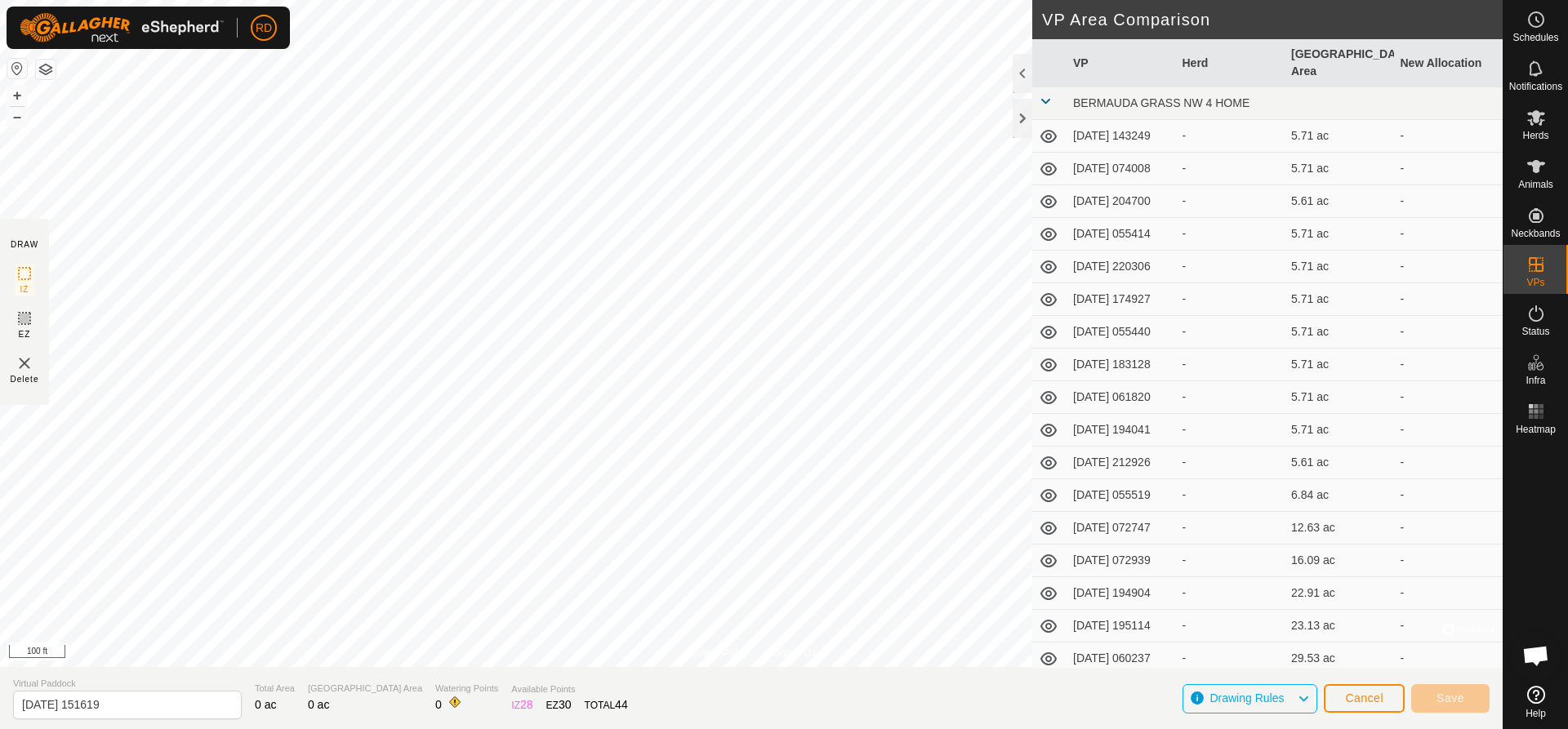
click at [530, 728] on html "RD Schedules Notifications Herds Animals Neckbands VPs Status Infra Heatmap Hel…" at bounding box center [784, 364] width 1568 height 729
click at [743, 704] on div "Privacy Policy Contact Us O730 1323991421 COWS HERD 2 [DATE] 173604-VP013 + – ⇧…" at bounding box center [751, 364] width 1503 height 729
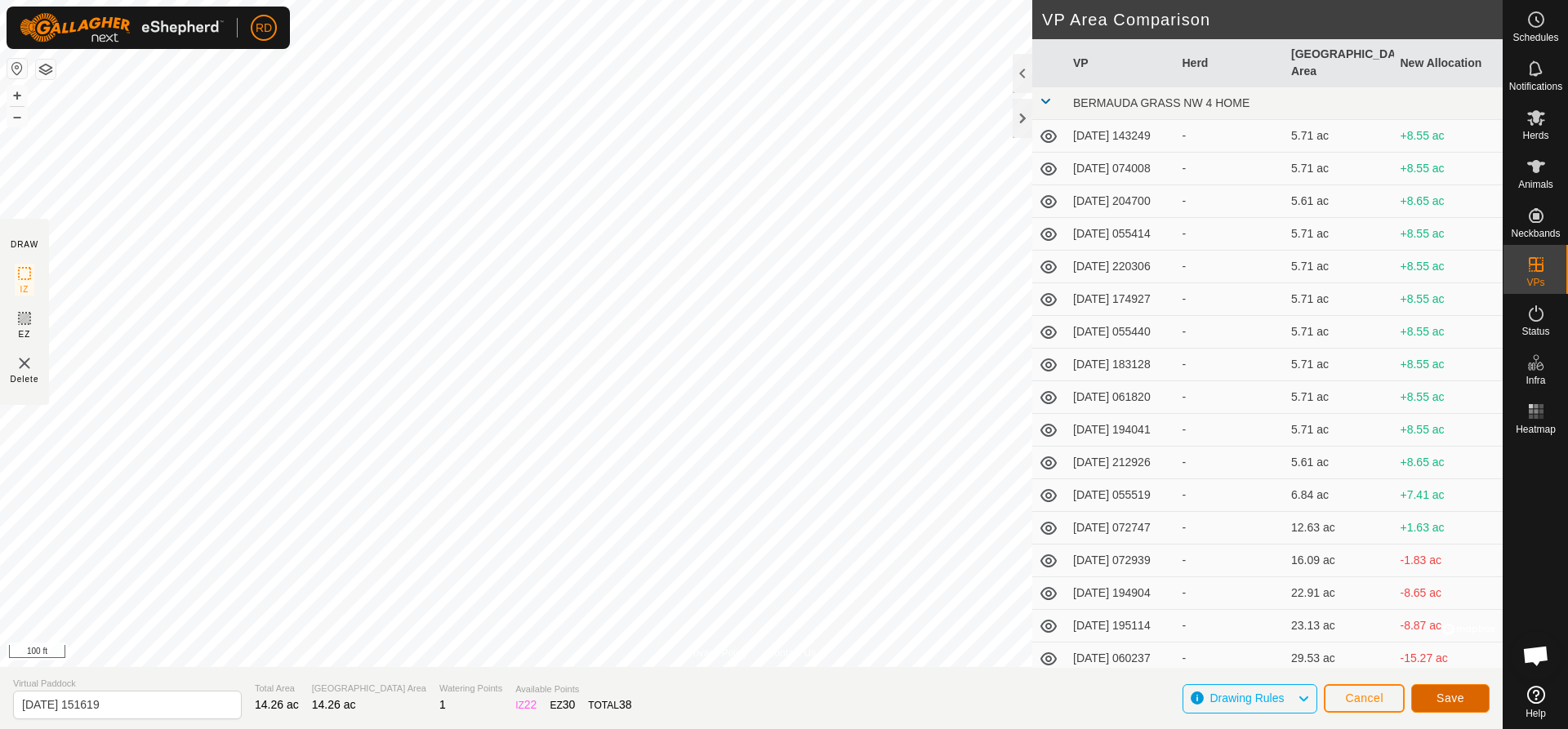
click at [1451, 696] on span "Save" at bounding box center [1450, 698] width 28 height 13
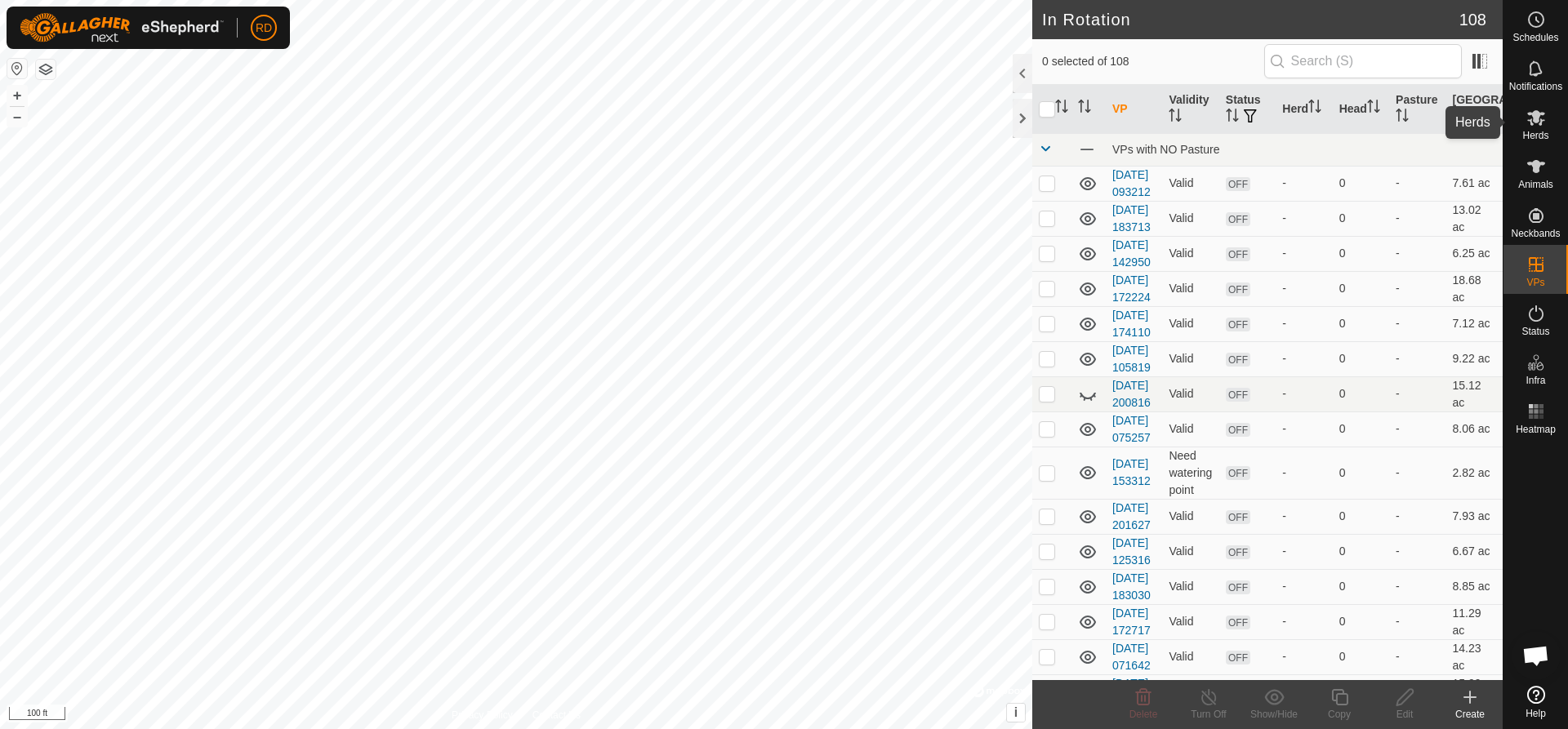
click at [1538, 125] on icon at bounding box center [1536, 117] width 19 height 19
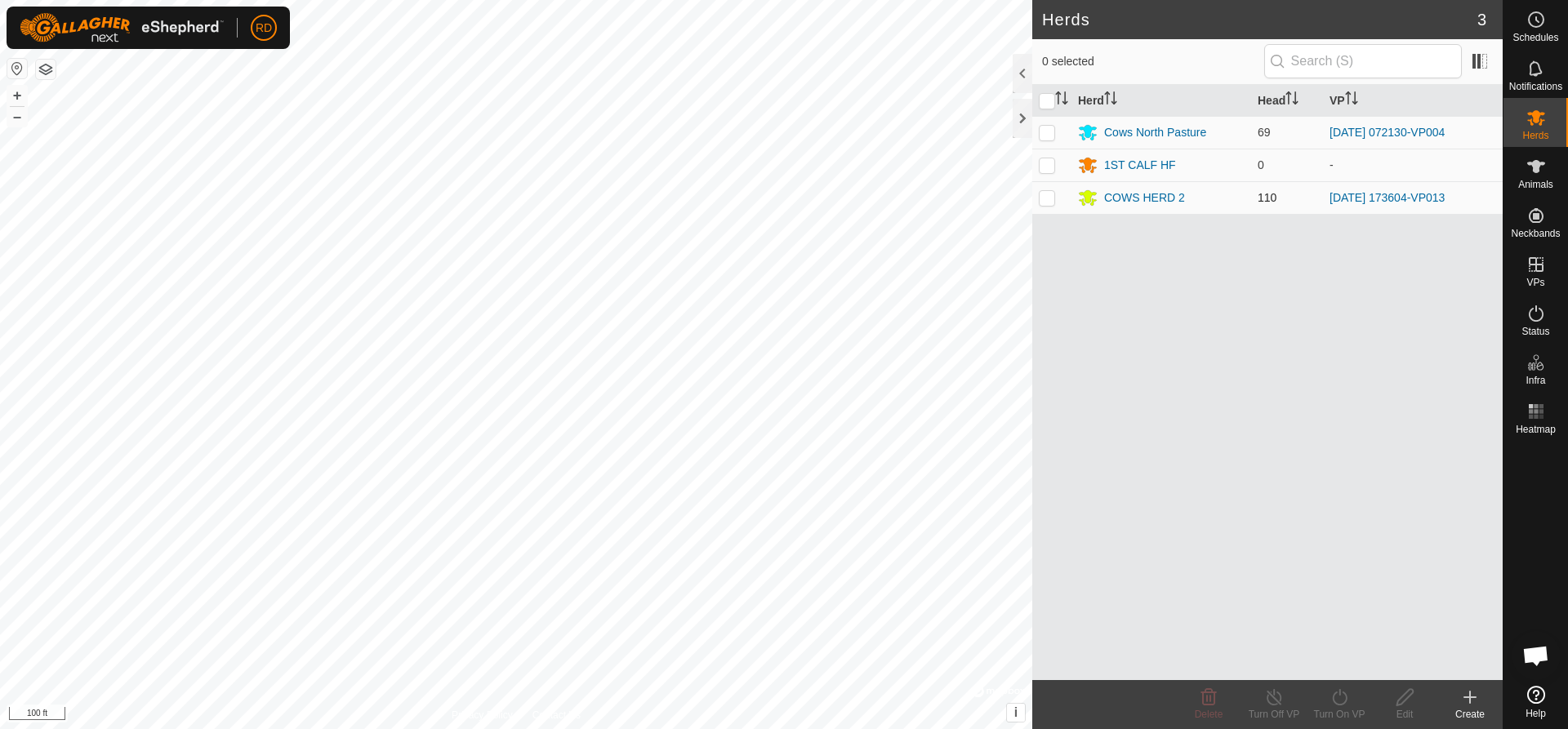
click at [1051, 191] on p-tablecheckbox at bounding box center [1047, 198] width 17 height 13
checkbox input "true"
click at [1339, 701] on icon at bounding box center [1340, 696] width 20 height 19
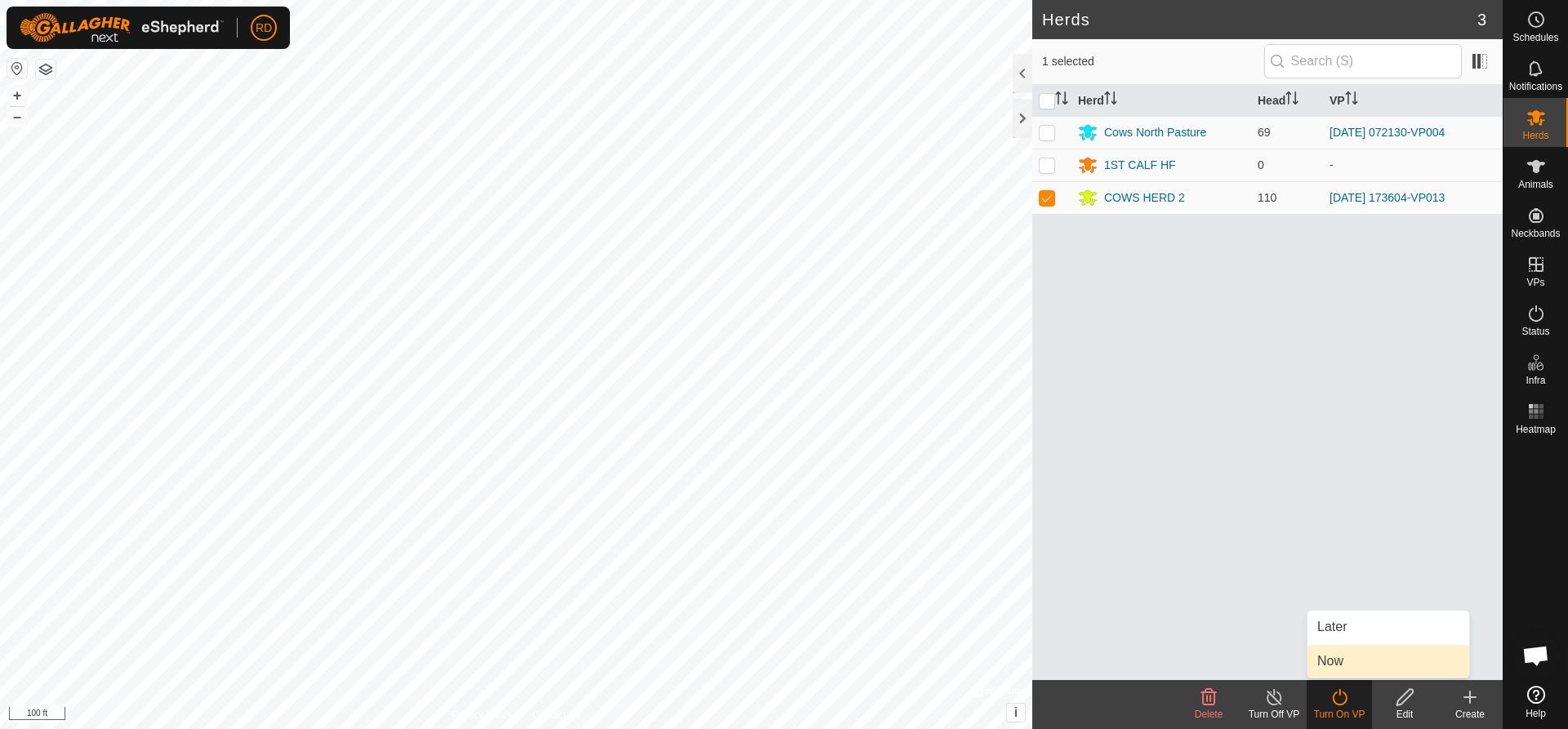
click at [1334, 657] on link "Now" at bounding box center [1388, 661] width 161 height 33
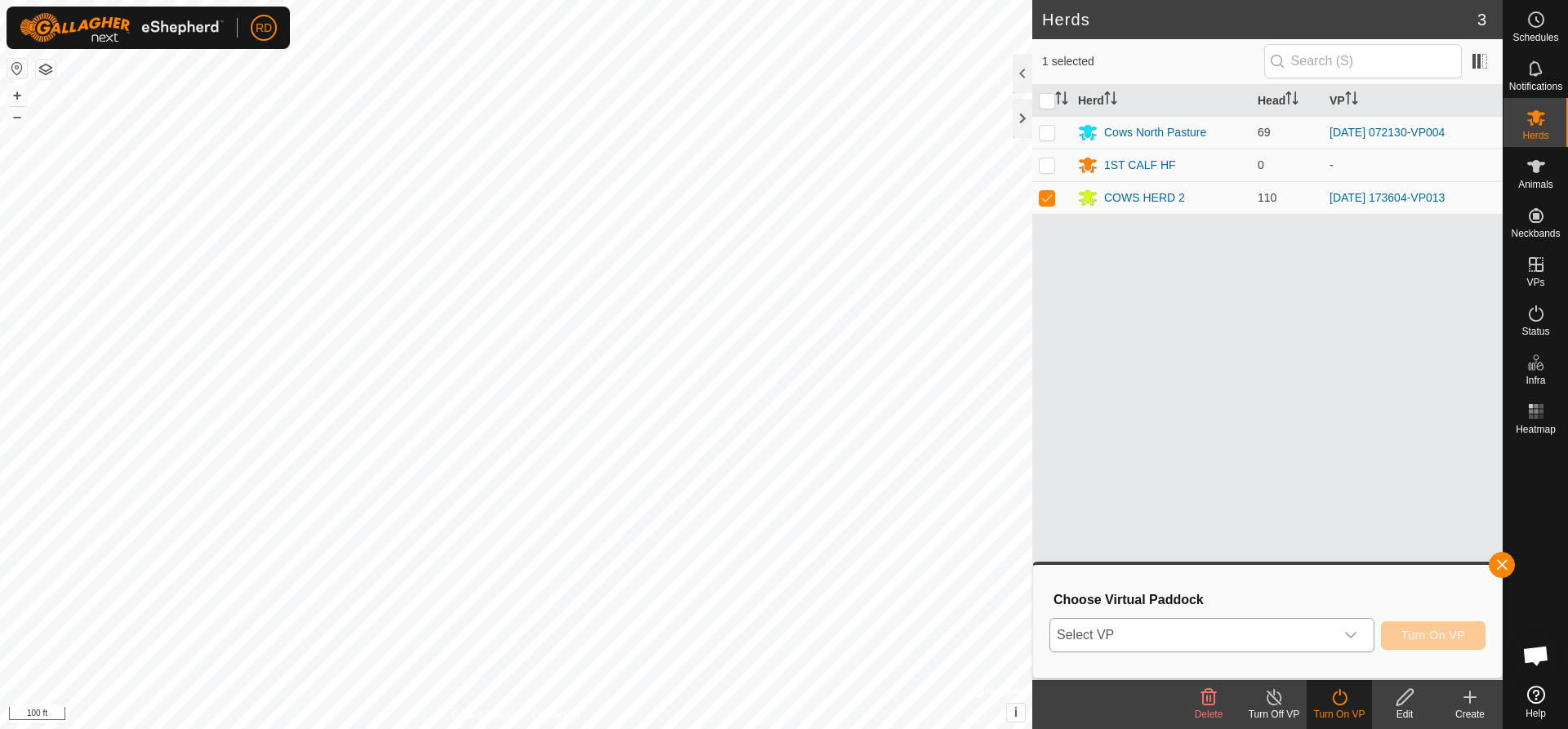
click at [1353, 634] on icon "dropdown trigger" at bounding box center [1351, 635] width 13 height 13
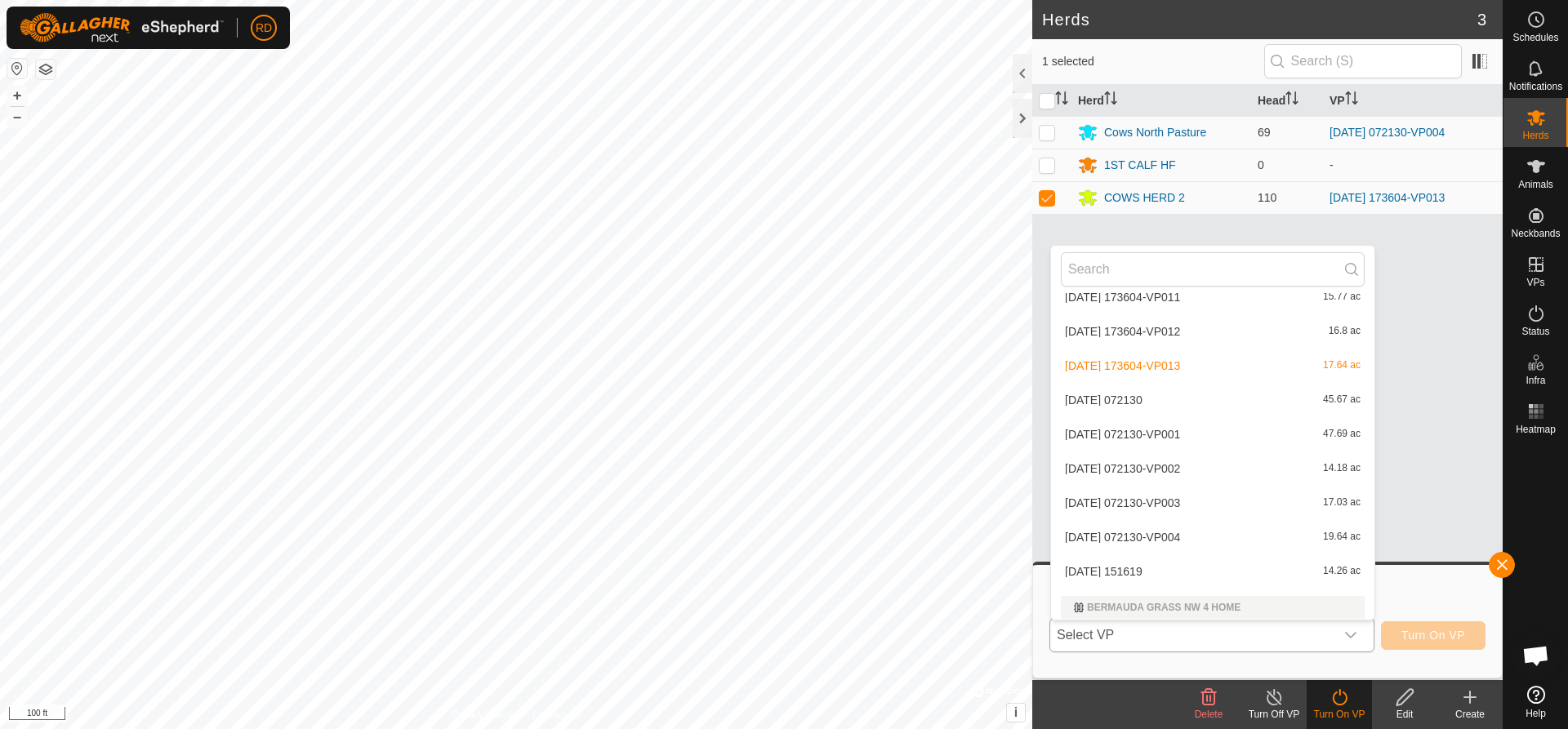
scroll to position [2506, 0]
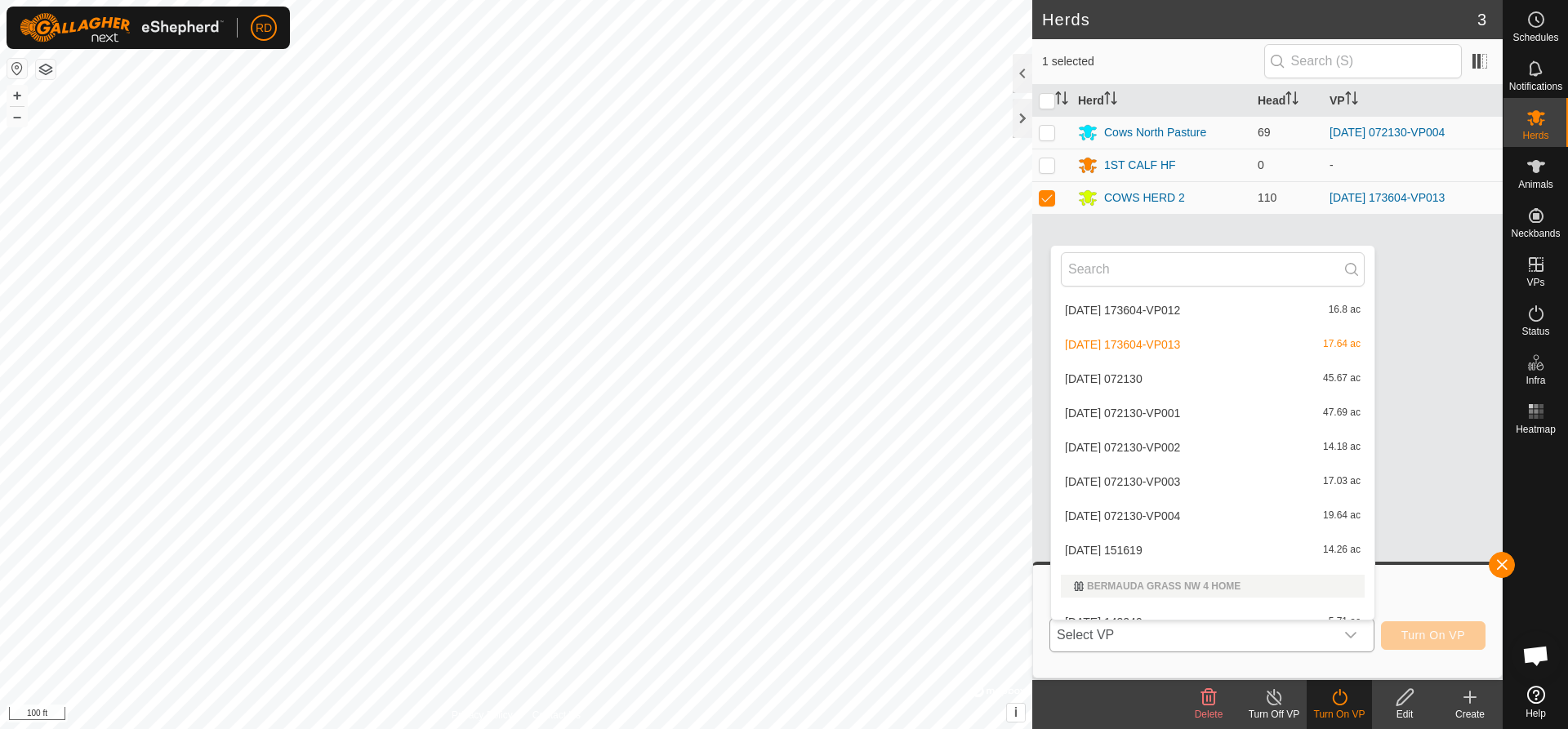
click at [1158, 548] on li "[DATE] 151619 14.26 ac" at bounding box center [1213, 550] width 324 height 33
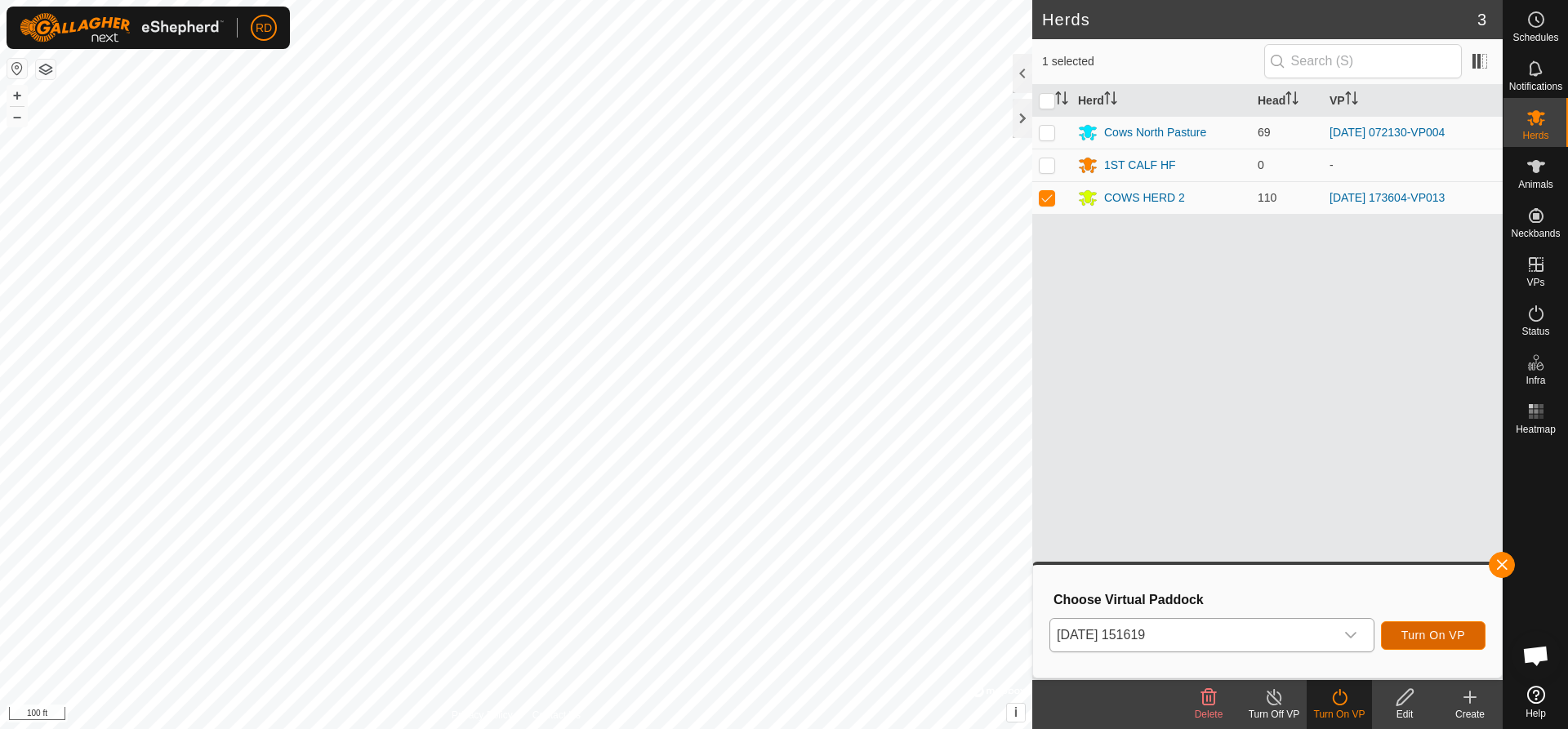
click at [1437, 635] on span "Turn On VP" at bounding box center [1433, 635] width 64 height 13
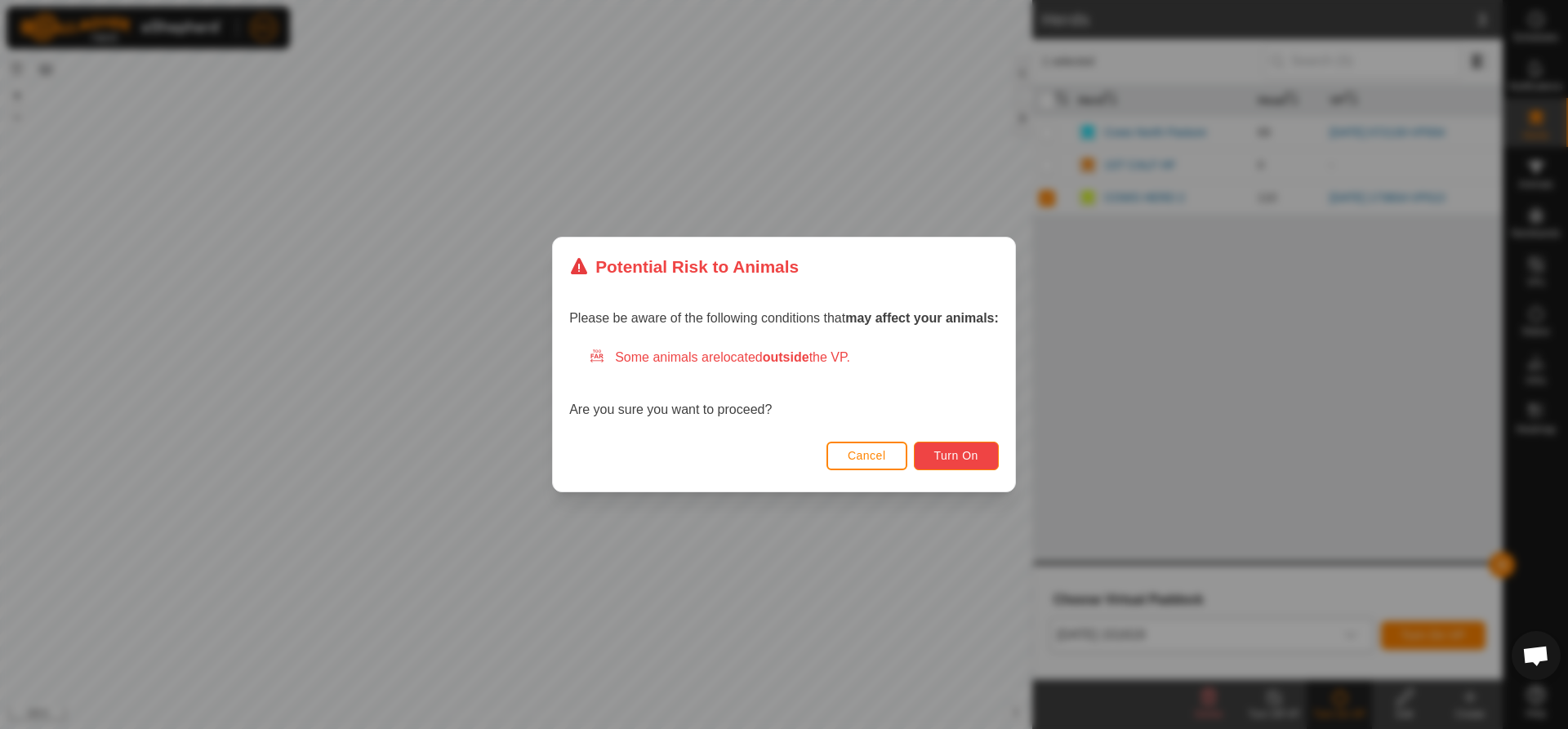
click at [972, 455] on span "Turn On" at bounding box center [956, 456] width 44 height 13
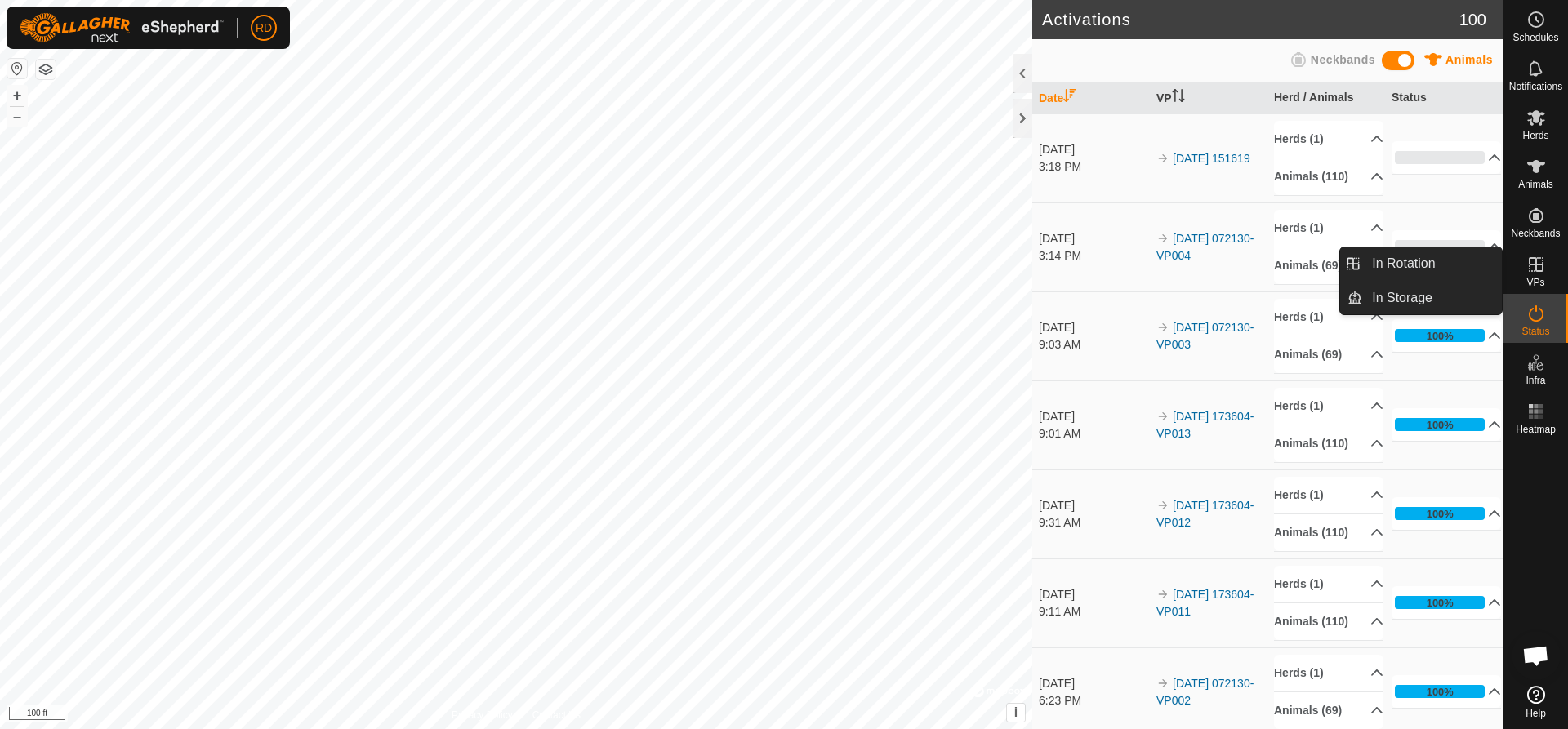
drag, startPoint x: 1537, startPoint y: 247, endPoint x: 1536, endPoint y: 256, distance: 9.1
click at [1536, 256] on icon at bounding box center [1536, 264] width 19 height 19
click at [1397, 263] on link "In Rotation" at bounding box center [1432, 263] width 140 height 33
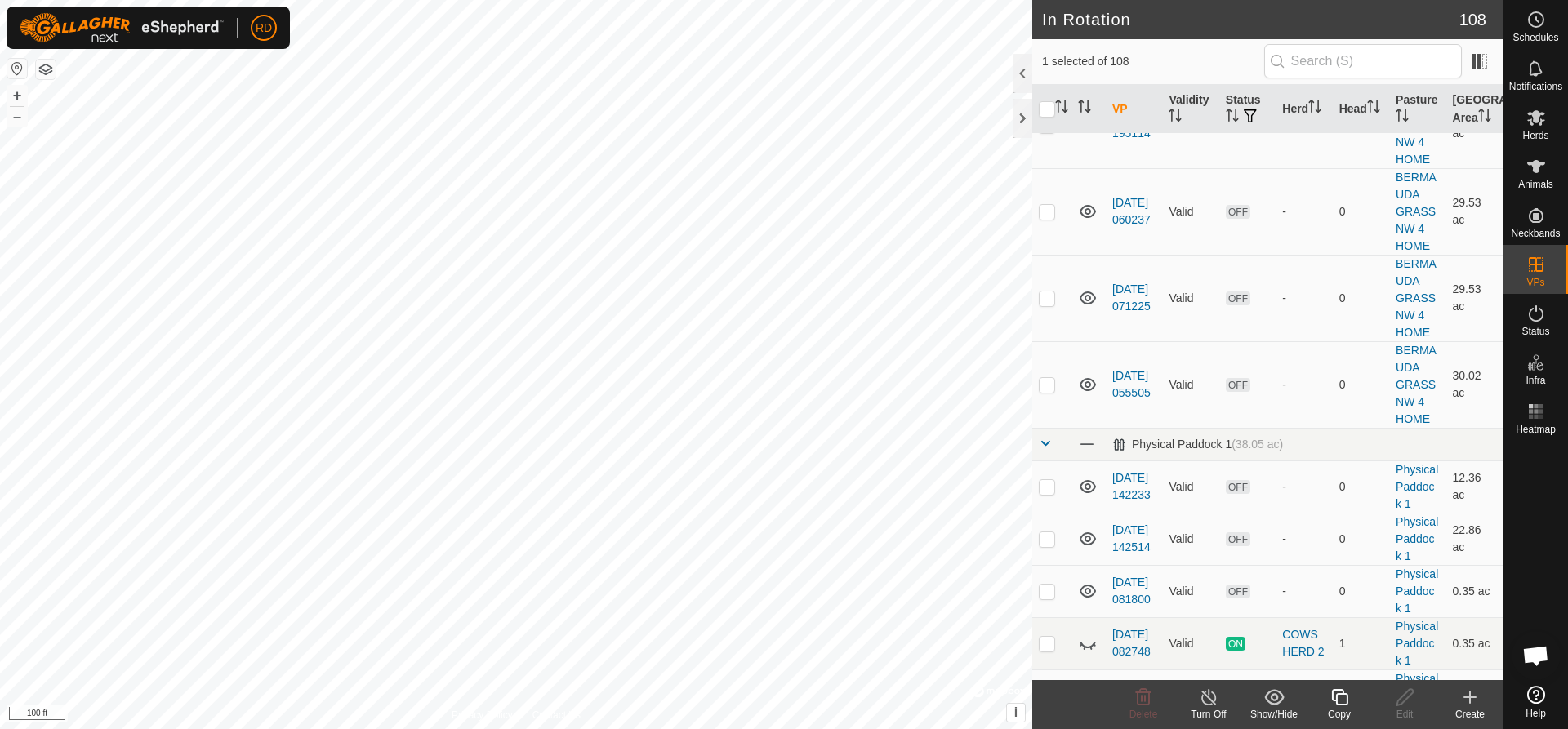
scroll to position [5173, 0]
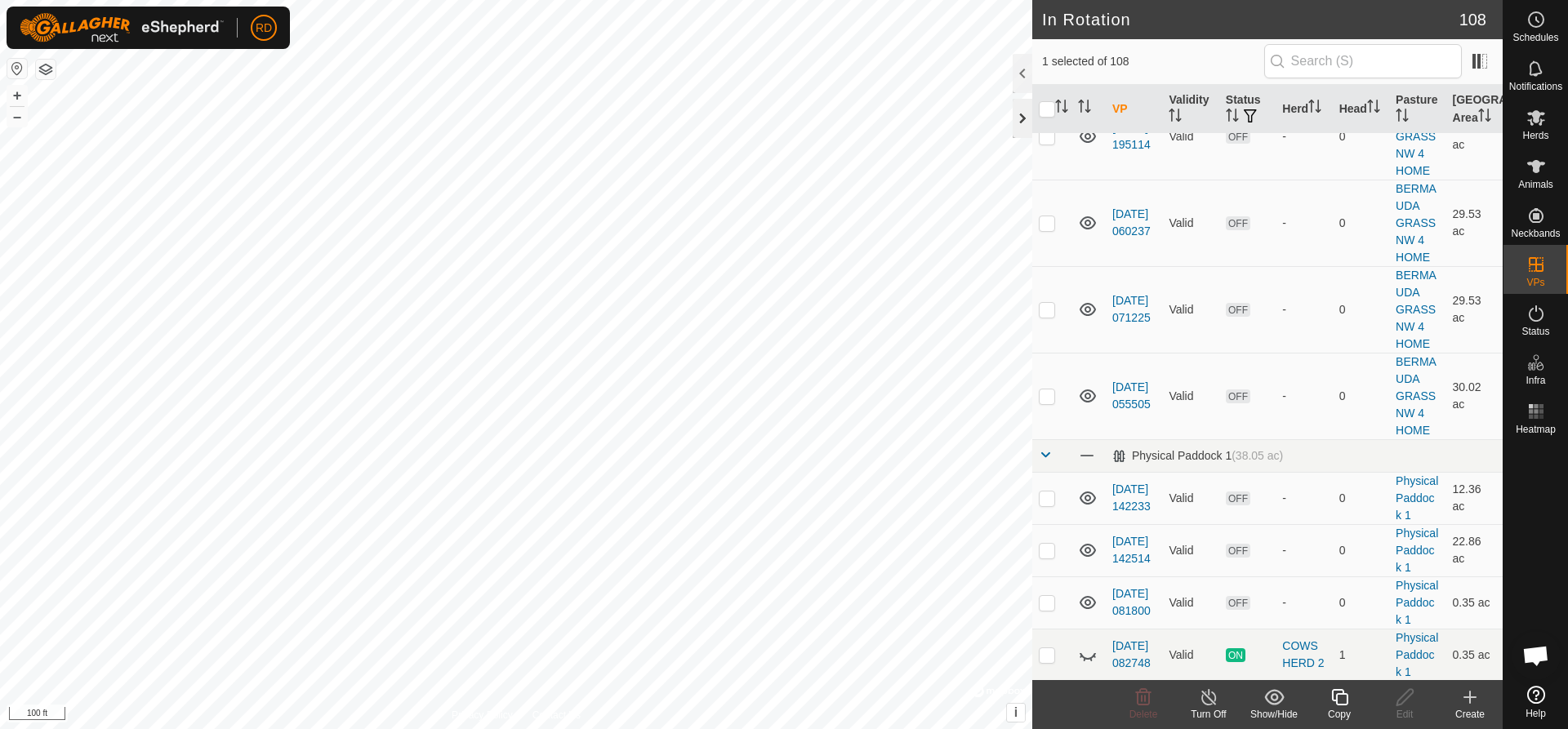
click at [1021, 120] on div at bounding box center [1022, 118] width 19 height 39
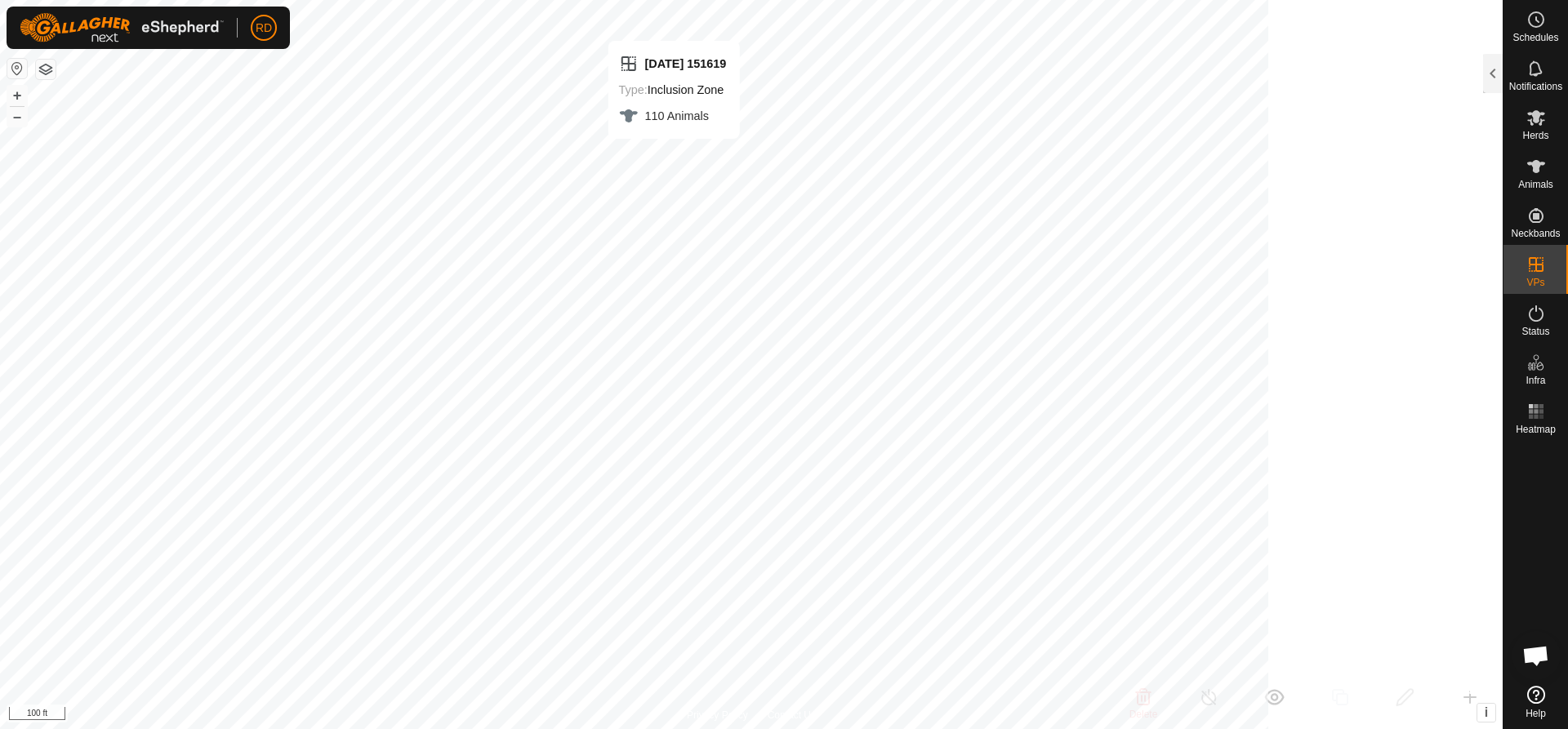
scroll to position [25980, 0]
